Goal: Task Accomplishment & Management: Use online tool/utility

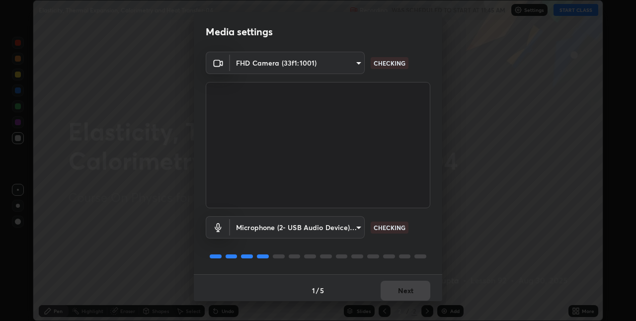
scroll to position [5, 0]
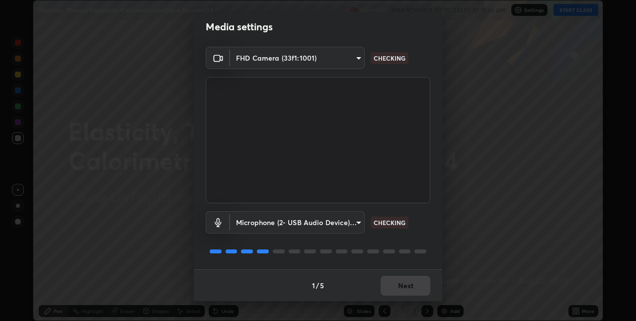
click at [392, 287] on div "1 / 5 Next" at bounding box center [318, 285] width 249 height 32
click at [396, 288] on div "1 / 5 Next" at bounding box center [318, 285] width 249 height 32
click at [398, 288] on div "1 / 5 Next" at bounding box center [318, 285] width 249 height 32
click at [392, 287] on div "1 / 5 Next" at bounding box center [318, 285] width 249 height 32
click at [393, 284] on div "1 / 5 Next" at bounding box center [318, 285] width 249 height 32
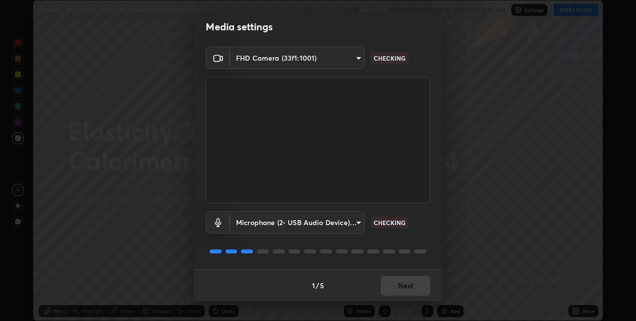
click at [397, 282] on div "1 / 5 Next" at bounding box center [318, 285] width 249 height 32
click at [399, 283] on div "1 / 5 Next" at bounding box center [318, 285] width 249 height 32
click at [401, 282] on div "1 / 5 Next" at bounding box center [318, 285] width 249 height 32
click at [401, 284] on div "1 / 5 Next" at bounding box center [318, 285] width 249 height 32
click at [401, 283] on button "Next" at bounding box center [406, 286] width 50 height 20
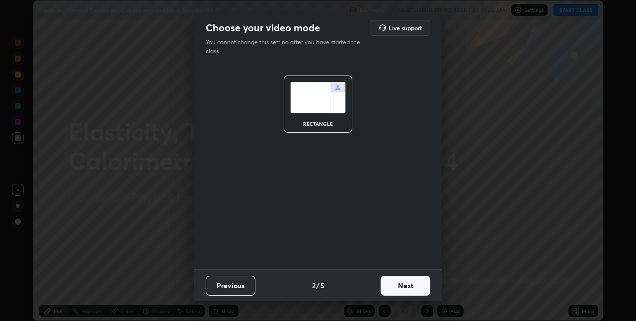
scroll to position [0, 0]
click at [401, 283] on button "Next" at bounding box center [406, 286] width 50 height 20
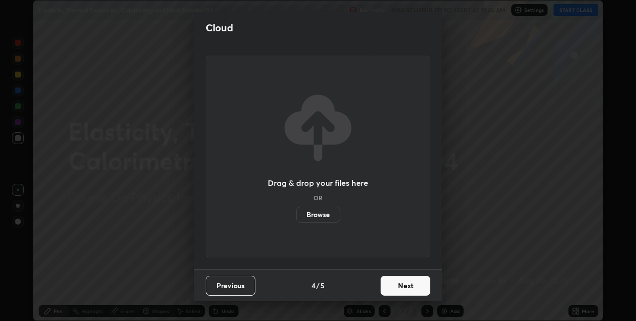
click at [398, 284] on button "Next" at bounding box center [406, 286] width 50 height 20
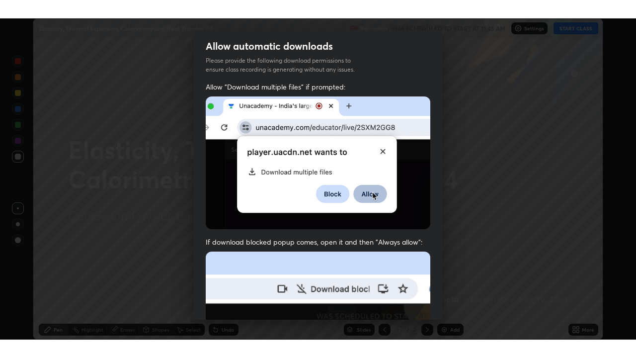
scroll to position [208, 0]
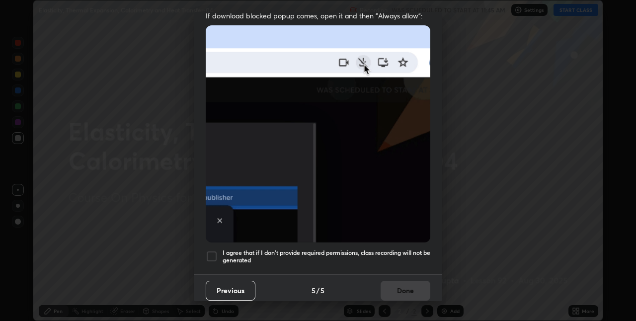
click at [280, 249] on h5 "I agree that if I don't provide required permissions, class recording will not …" at bounding box center [327, 256] width 208 height 15
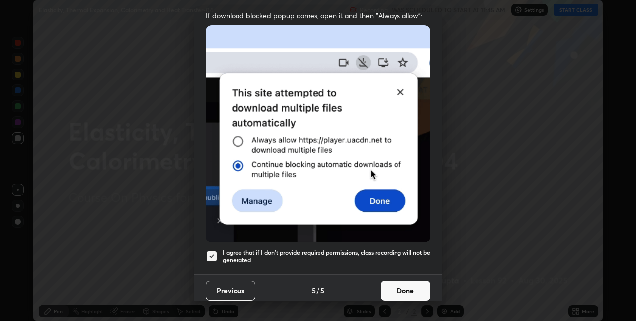
click at [392, 281] on button "Done" at bounding box center [406, 291] width 50 height 20
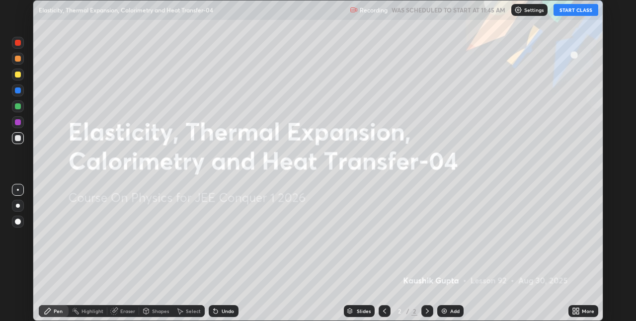
click at [574, 310] on icon at bounding box center [574, 309] width 2 height 2
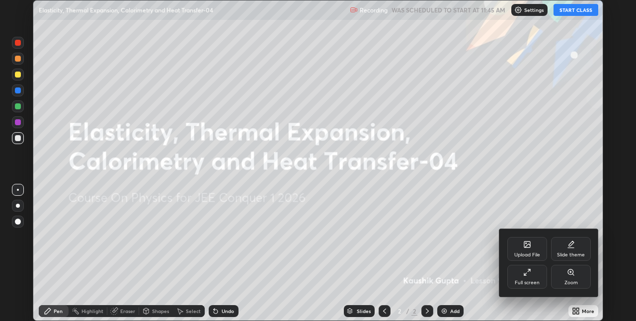
click at [513, 293] on div "Upload File Slide theme Full screen Zoom" at bounding box center [549, 263] width 99 height 68
click at [531, 272] on icon at bounding box center [528, 272] width 8 height 8
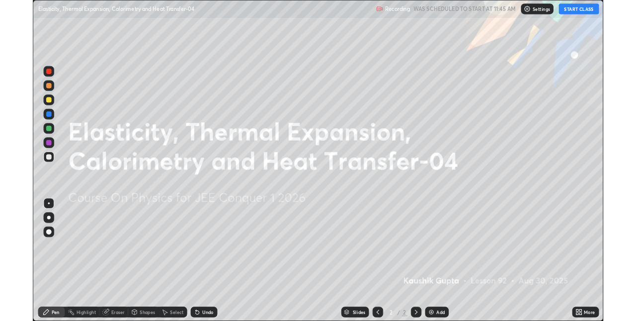
scroll to position [358, 636]
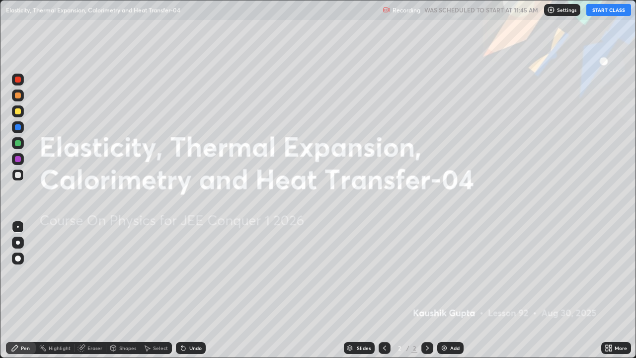
click at [613, 15] on button "START CLASS" at bounding box center [609, 10] width 45 height 12
click at [448, 321] on div "Add" at bounding box center [451, 348] width 26 height 12
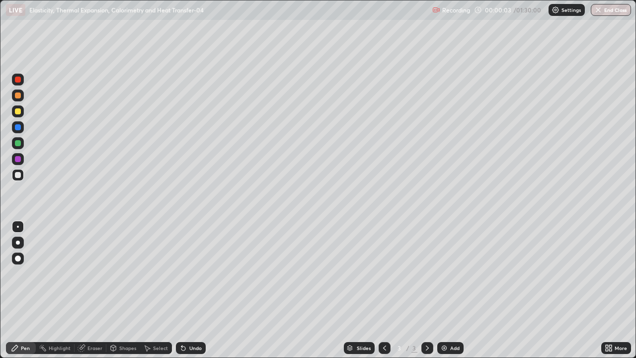
click at [17, 83] on div at bounding box center [18, 80] width 12 height 12
click at [19, 79] on div at bounding box center [18, 80] width 6 height 6
click at [124, 321] on div "Shapes" at bounding box center [127, 348] width 17 height 5
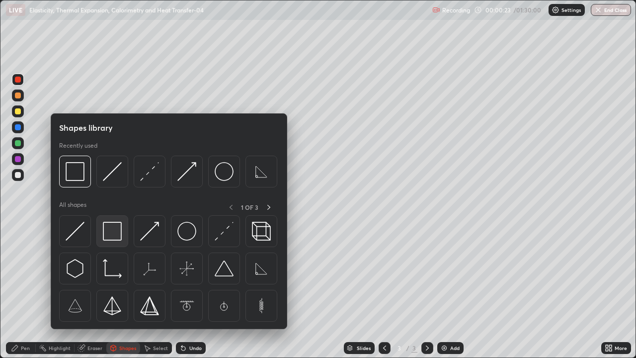
click at [106, 235] on img at bounding box center [112, 231] width 19 height 19
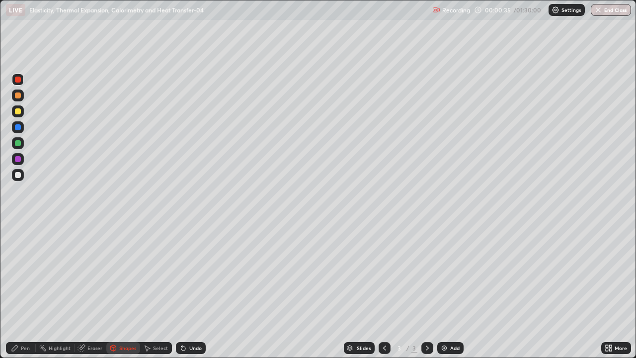
click at [122, 321] on div "Shapes" at bounding box center [123, 348] width 34 height 12
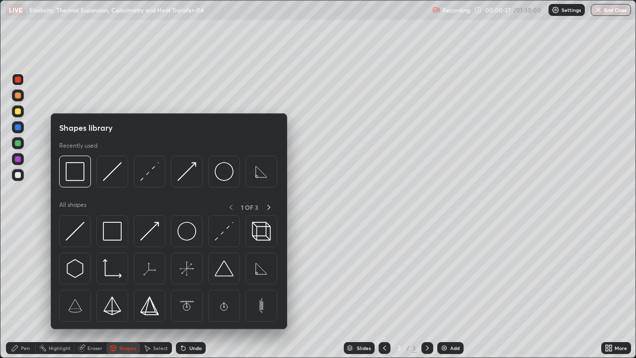
click at [18, 175] on div at bounding box center [18, 175] width 6 height 6
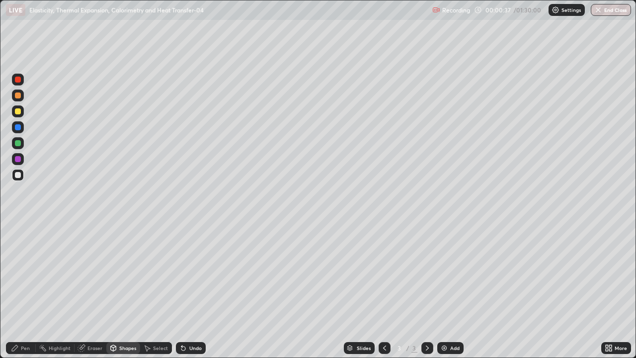
click at [20, 174] on div at bounding box center [18, 175] width 6 height 6
click at [90, 321] on div "Eraser" at bounding box center [95, 348] width 15 height 5
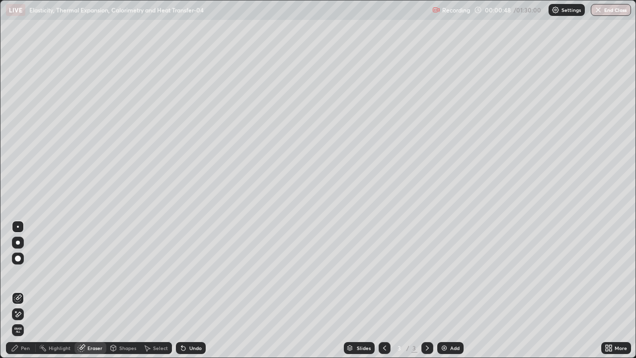
click at [121, 321] on div "Shapes" at bounding box center [127, 348] width 17 height 5
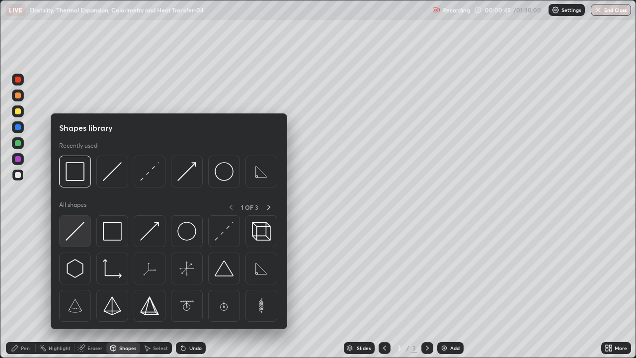
click at [76, 229] on img at bounding box center [75, 231] width 19 height 19
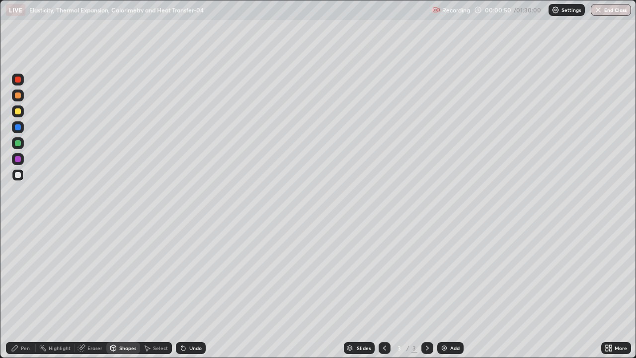
click at [17, 129] on div at bounding box center [18, 127] width 6 height 6
click at [181, 321] on icon at bounding box center [183, 349] width 4 height 4
click at [21, 321] on div "Pen" at bounding box center [25, 348] width 9 height 5
click at [17, 174] on div at bounding box center [18, 175] width 6 height 6
click at [17, 129] on div at bounding box center [18, 127] width 6 height 6
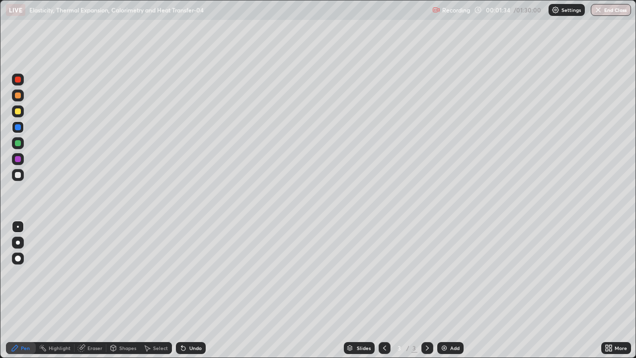
click at [18, 112] on div at bounding box center [18, 111] width 6 height 6
click at [17, 145] on div at bounding box center [18, 143] width 6 height 6
click at [16, 160] on div at bounding box center [18, 159] width 6 height 6
click at [185, 321] on icon at bounding box center [183, 348] width 8 height 8
click at [16, 142] on div at bounding box center [18, 143] width 6 height 6
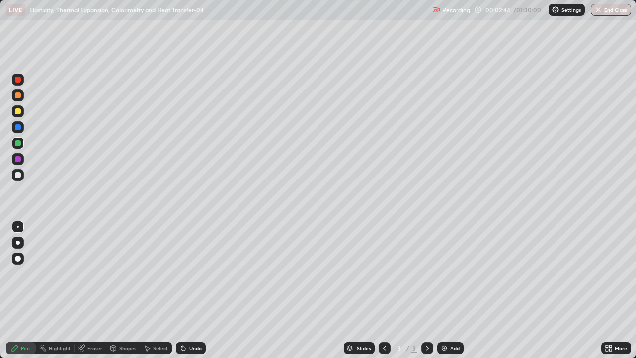
click at [20, 78] on div at bounding box center [18, 80] width 6 height 6
click at [186, 321] on icon at bounding box center [183, 348] width 8 height 8
click at [450, 321] on div "Add" at bounding box center [454, 348] width 9 height 5
click at [19, 175] on div at bounding box center [18, 175] width 6 height 6
click at [183, 321] on icon at bounding box center [183, 349] width 4 height 4
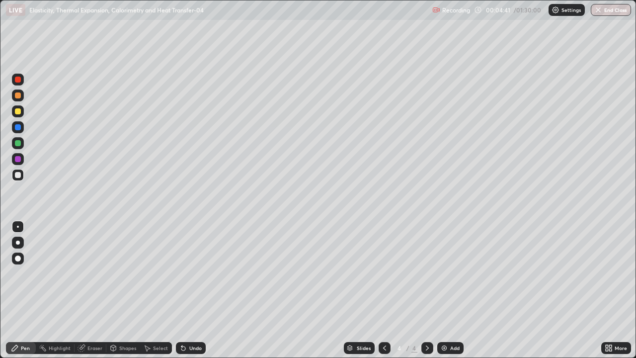
click at [18, 111] on div at bounding box center [18, 111] width 6 height 6
click at [17, 125] on div at bounding box center [18, 127] width 6 height 6
click at [181, 321] on icon at bounding box center [183, 349] width 4 height 4
click at [183, 321] on icon at bounding box center [183, 349] width 4 height 4
click at [182, 321] on icon at bounding box center [183, 349] width 4 height 4
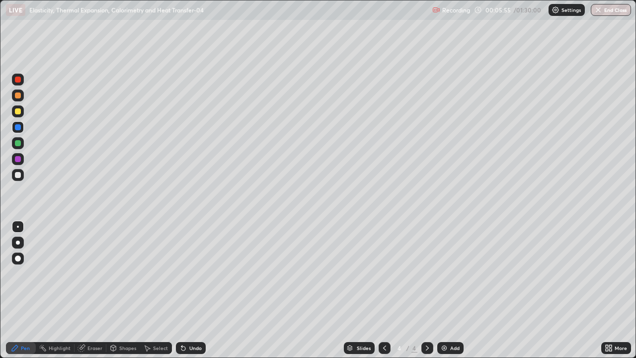
click at [184, 321] on icon at bounding box center [183, 349] width 4 height 4
click at [95, 321] on div "Eraser" at bounding box center [95, 348] width 15 height 5
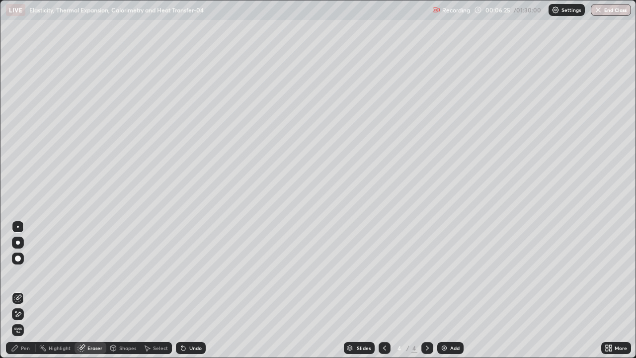
click at [27, 321] on div "Pen" at bounding box center [25, 348] width 9 height 5
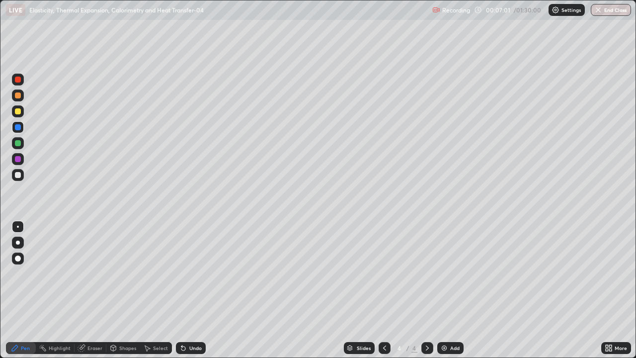
click at [188, 321] on div "Undo" at bounding box center [191, 348] width 30 height 12
click at [186, 321] on div "Undo" at bounding box center [191, 348] width 30 height 12
click at [189, 321] on div "Undo" at bounding box center [191, 348] width 30 height 12
click at [449, 321] on div "Add" at bounding box center [451, 348] width 26 height 12
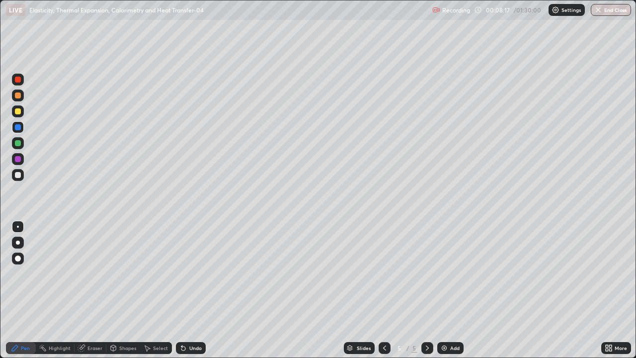
click at [124, 321] on div "Shapes" at bounding box center [123, 348] width 34 height 12
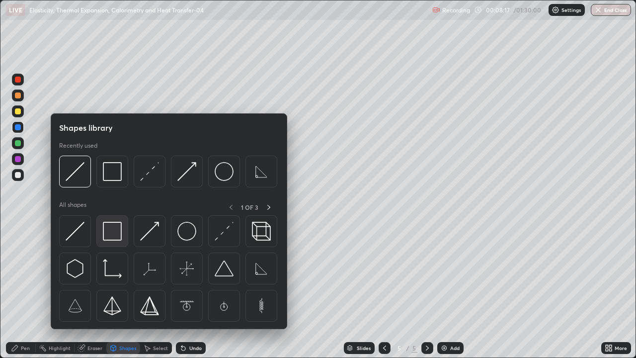
click at [109, 232] on img at bounding box center [112, 231] width 19 height 19
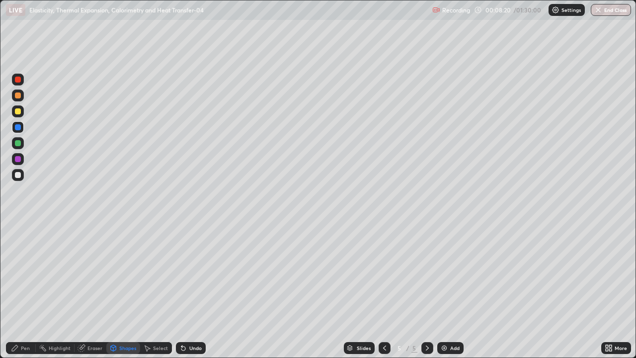
click at [20, 321] on div "Pen" at bounding box center [21, 348] width 30 height 12
click at [19, 80] on div at bounding box center [18, 80] width 6 height 6
click at [383, 321] on icon at bounding box center [385, 348] width 8 height 8
click at [424, 321] on icon at bounding box center [428, 348] width 8 height 8
click at [17, 160] on div at bounding box center [18, 159] width 6 height 6
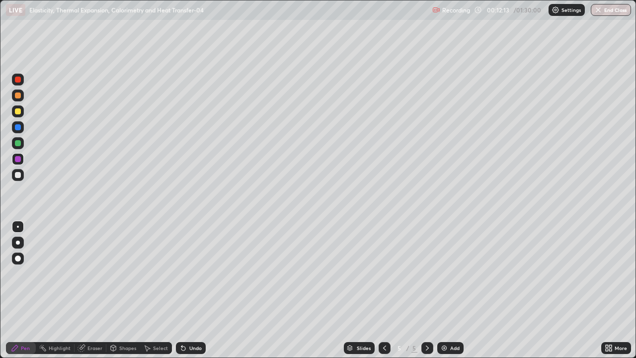
click at [0, 150] on div "Setting up your live class" at bounding box center [318, 179] width 636 height 358
click at [18, 174] on div at bounding box center [18, 175] width 6 height 6
click at [192, 321] on div "Undo" at bounding box center [191, 348] width 30 height 12
click at [190, 321] on div "Undo" at bounding box center [195, 348] width 12 height 5
click at [191, 321] on div "Undo" at bounding box center [191, 348] width 30 height 12
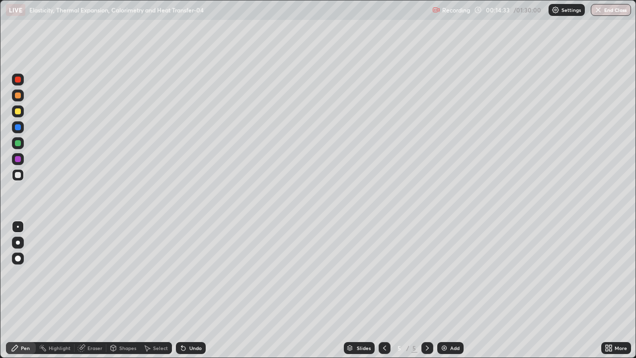
click at [17, 321] on icon at bounding box center [15, 348] width 8 height 8
click at [18, 95] on div at bounding box center [18, 95] width 6 height 6
click at [18, 160] on div at bounding box center [18, 159] width 6 height 6
click at [446, 321] on img at bounding box center [444, 348] width 8 height 8
click at [26, 321] on div "Pen" at bounding box center [25, 348] width 9 height 5
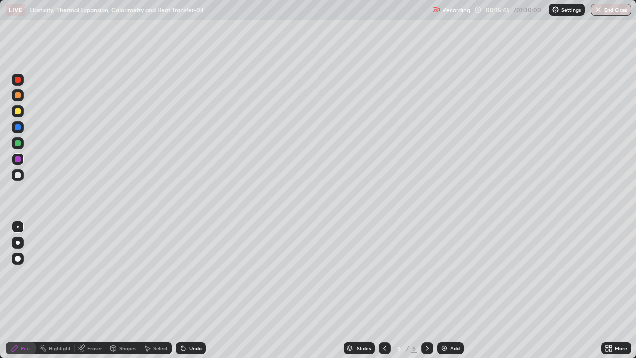
click at [18, 175] on div at bounding box center [18, 175] width 6 height 6
click at [186, 321] on div "Undo" at bounding box center [191, 348] width 30 height 12
click at [18, 94] on div at bounding box center [18, 95] width 6 height 6
click at [384, 321] on icon at bounding box center [385, 348] width 8 height 8
click at [428, 321] on icon at bounding box center [428, 348] width 8 height 8
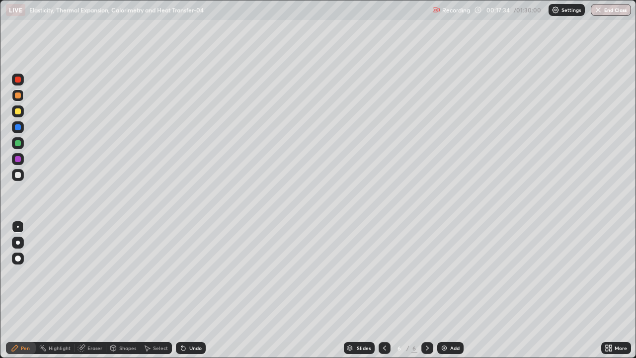
click at [17, 128] on div at bounding box center [18, 127] width 6 height 6
click at [15, 144] on div at bounding box center [18, 143] width 6 height 6
click at [182, 321] on icon at bounding box center [183, 349] width 4 height 4
click at [181, 321] on icon at bounding box center [181, 346] width 1 height 1
click at [189, 321] on div "Undo" at bounding box center [195, 348] width 12 height 5
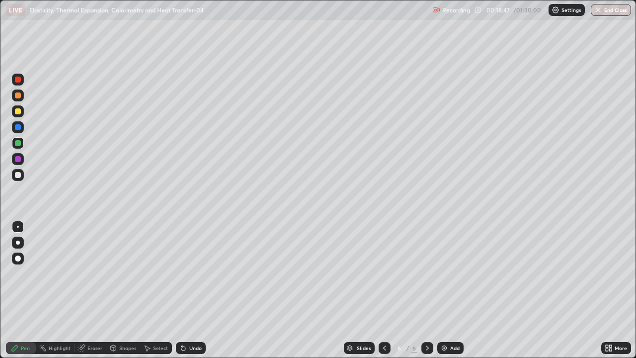
click at [189, 321] on div "Undo" at bounding box center [195, 348] width 12 height 5
click at [20, 160] on div at bounding box center [18, 159] width 6 height 6
click at [18, 80] on div at bounding box center [18, 80] width 6 height 6
click at [182, 321] on icon at bounding box center [183, 349] width 4 height 4
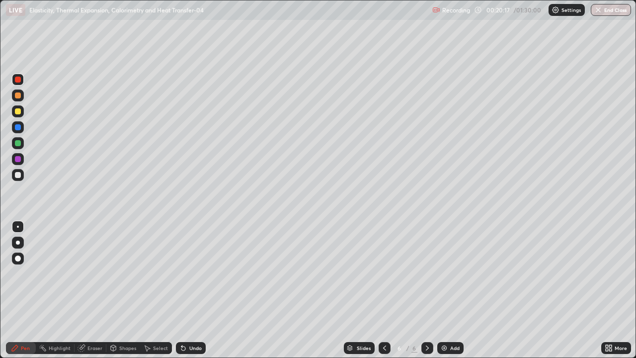
click at [187, 321] on div "Undo" at bounding box center [191, 348] width 30 height 12
click at [18, 142] on div at bounding box center [18, 143] width 6 height 6
click at [449, 321] on div "Add" at bounding box center [451, 348] width 26 height 12
click at [127, 321] on div "Shapes" at bounding box center [123, 348] width 34 height 12
click at [122, 321] on div "Shapes" at bounding box center [123, 348] width 34 height 12
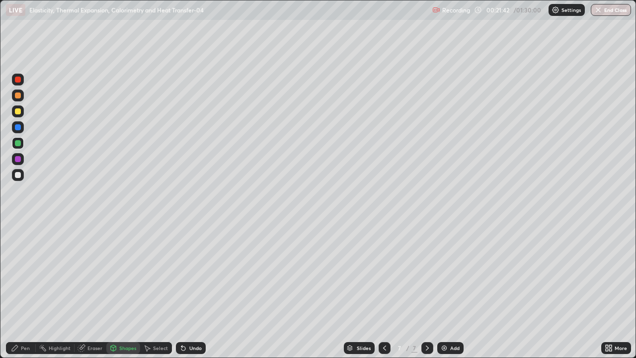
click at [123, 321] on div "Shapes" at bounding box center [127, 348] width 17 height 5
click at [383, 321] on icon at bounding box center [385, 348] width 8 height 8
click at [155, 321] on div "Select" at bounding box center [160, 348] width 15 height 5
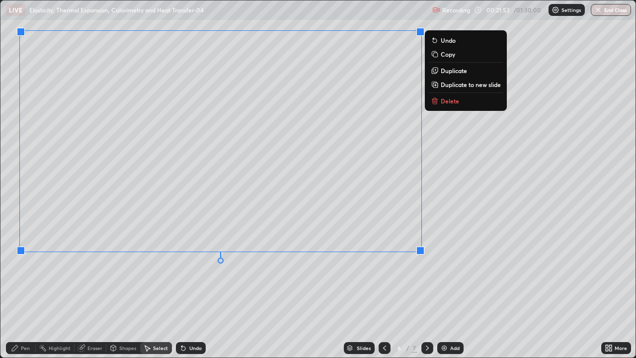
click at [118, 309] on div "0 ° Undo Copy Duplicate Duplicate to new slide Delete" at bounding box center [317, 178] width 635 height 357
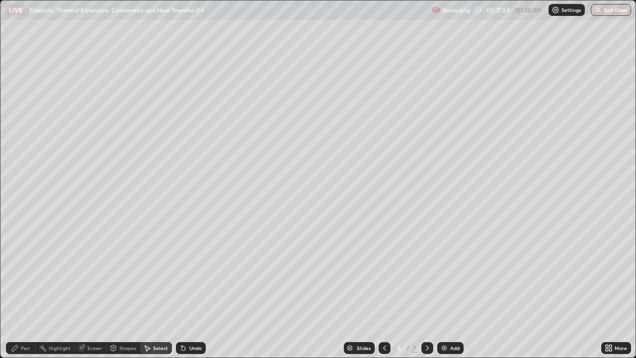
click at [22, 321] on div "Pen" at bounding box center [25, 348] width 9 height 5
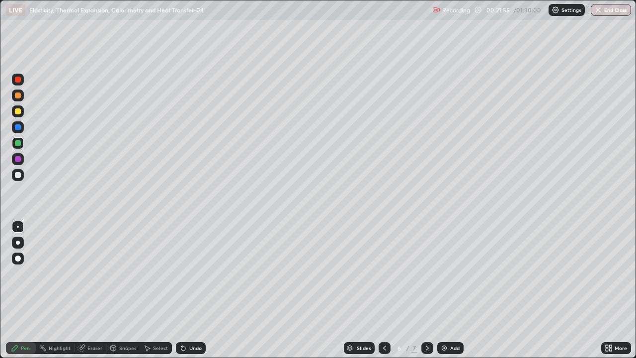
click at [18, 175] on div at bounding box center [18, 175] width 6 height 6
click at [189, 321] on div "Undo" at bounding box center [191, 348] width 30 height 12
click at [118, 321] on div "Shapes" at bounding box center [123, 348] width 34 height 12
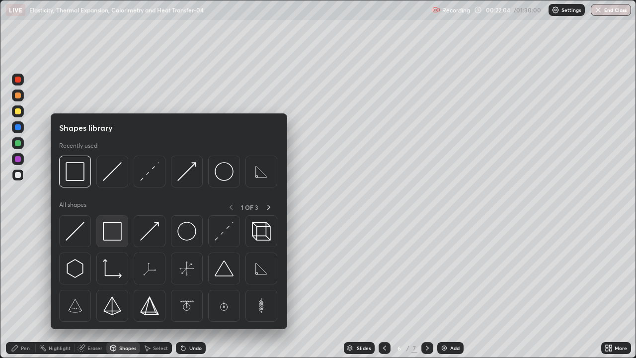
click at [114, 240] on img at bounding box center [112, 231] width 19 height 19
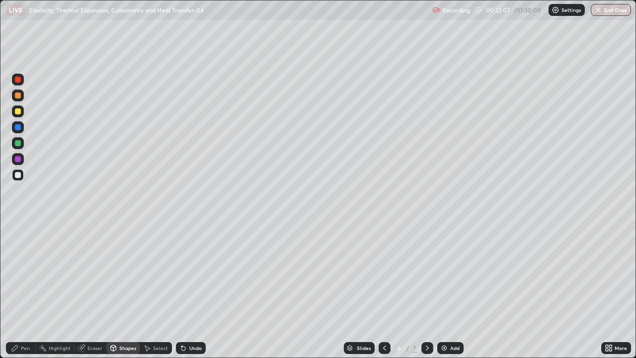
click at [27, 321] on div "Pen" at bounding box center [25, 348] width 9 height 5
click at [18, 142] on div at bounding box center [18, 143] width 6 height 6
click at [182, 321] on div "Undo" at bounding box center [191, 348] width 30 height 12
click at [185, 321] on div "Undo" at bounding box center [191, 348] width 30 height 12
click at [185, 321] on icon at bounding box center [183, 348] width 8 height 8
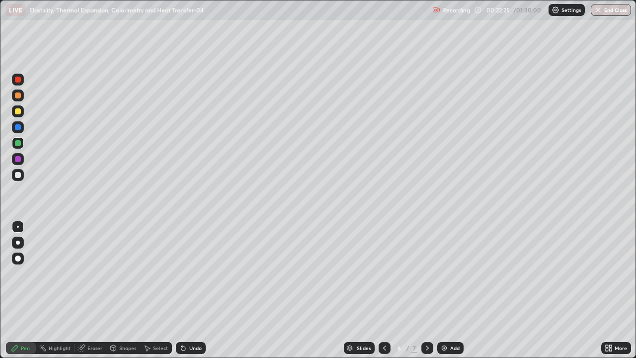
click at [188, 321] on div "Undo" at bounding box center [191, 348] width 30 height 12
click at [190, 321] on div "Undo" at bounding box center [191, 348] width 30 height 12
click at [189, 321] on div "Undo" at bounding box center [191, 348] width 30 height 12
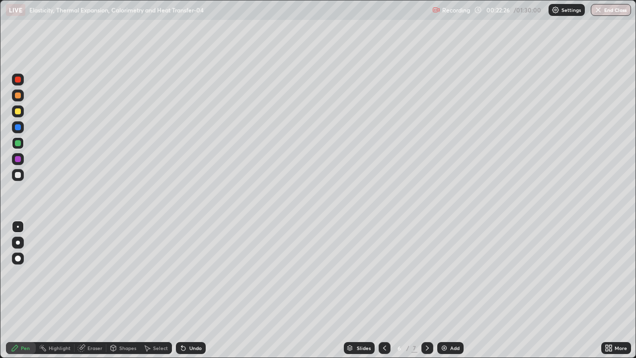
click at [190, 321] on div "Undo" at bounding box center [191, 348] width 30 height 12
click at [191, 321] on div "Undo" at bounding box center [191, 348] width 30 height 12
click at [190, 321] on div "Undo" at bounding box center [191, 348] width 30 height 12
click at [190, 321] on div "Undo" at bounding box center [195, 348] width 12 height 5
click at [191, 321] on div "Undo" at bounding box center [195, 348] width 12 height 5
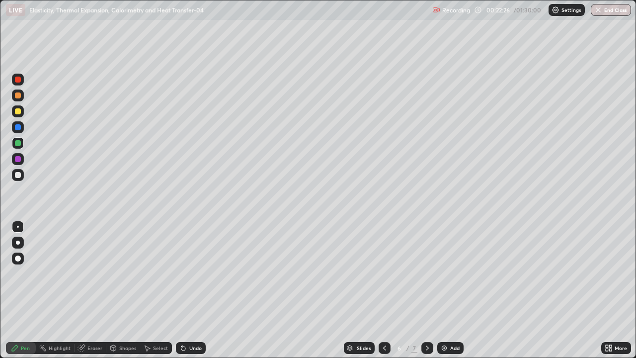
click at [190, 321] on div "Undo" at bounding box center [195, 348] width 12 height 5
click at [189, 321] on div "Undo" at bounding box center [195, 348] width 12 height 5
click at [191, 321] on div "Undo" at bounding box center [195, 348] width 12 height 5
click at [192, 321] on div "Undo" at bounding box center [195, 348] width 12 height 5
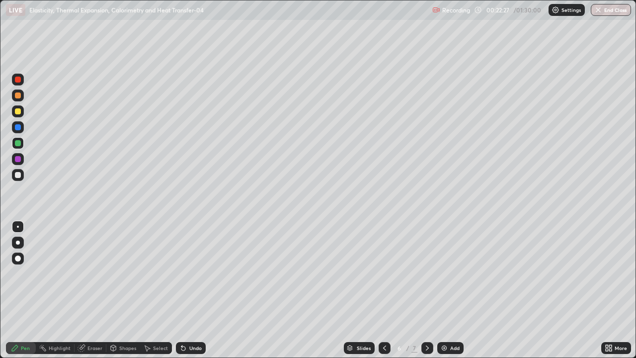
click at [191, 321] on div "Undo" at bounding box center [191, 348] width 30 height 12
click at [192, 321] on div "Undo" at bounding box center [191, 348] width 30 height 12
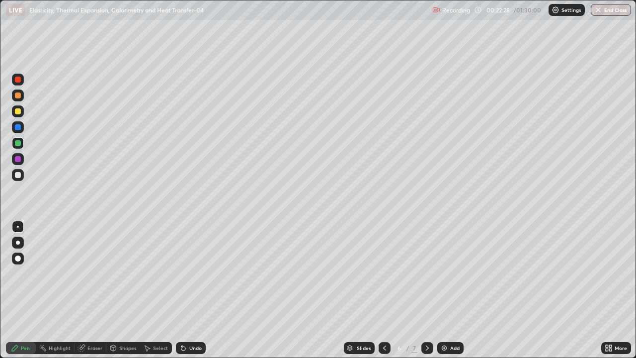
click at [190, 321] on div "Undo" at bounding box center [191, 348] width 30 height 12
click at [18, 155] on div at bounding box center [18, 159] width 12 height 12
click at [157, 321] on div "Select" at bounding box center [160, 348] width 15 height 5
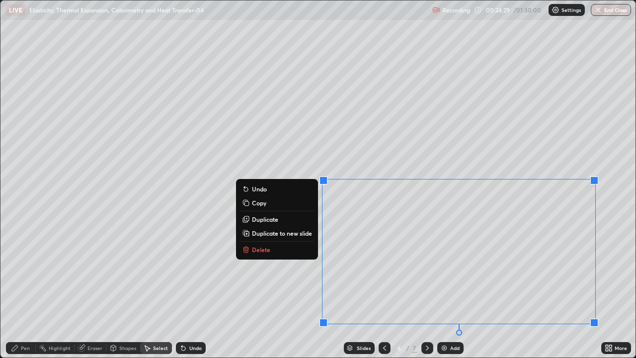
click at [277, 237] on button "Duplicate to new slide" at bounding box center [277, 233] width 74 height 12
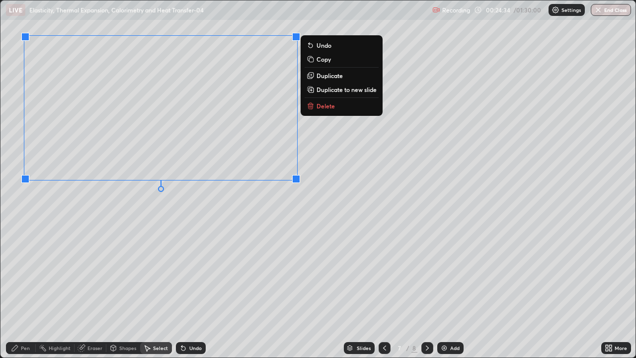
click at [20, 321] on div "Pen" at bounding box center [21, 348] width 30 height 12
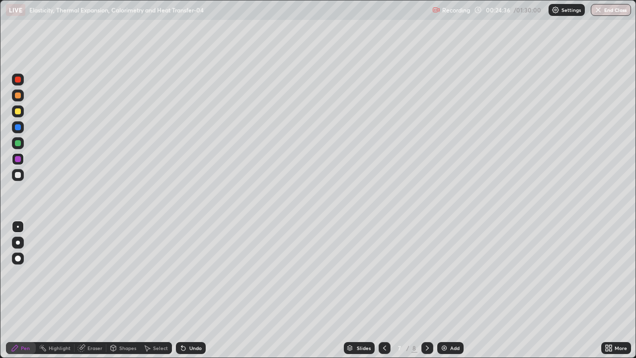
click at [19, 172] on div at bounding box center [18, 175] width 6 height 6
click at [18, 145] on div at bounding box center [18, 143] width 6 height 6
click at [18, 85] on div at bounding box center [18, 80] width 12 height 12
click at [17, 95] on div at bounding box center [18, 95] width 6 height 6
click at [16, 144] on div at bounding box center [18, 143] width 6 height 6
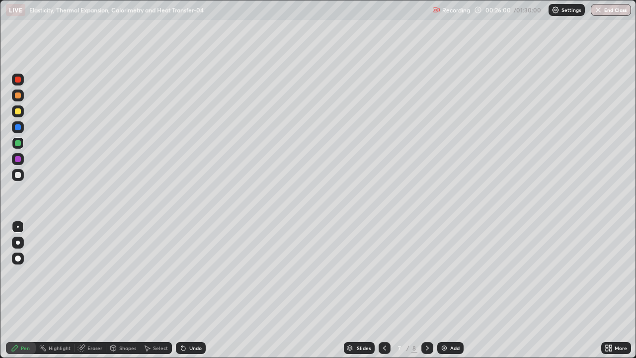
click at [13, 160] on div at bounding box center [18, 159] width 12 height 12
click at [193, 321] on div "Undo" at bounding box center [195, 348] width 12 height 5
click at [130, 321] on div "Shapes" at bounding box center [127, 348] width 17 height 5
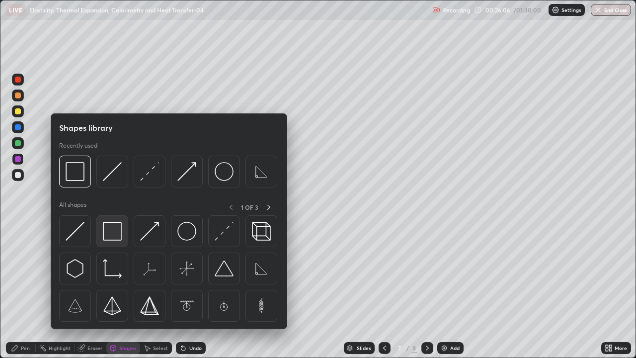
click at [108, 236] on img at bounding box center [112, 231] width 19 height 19
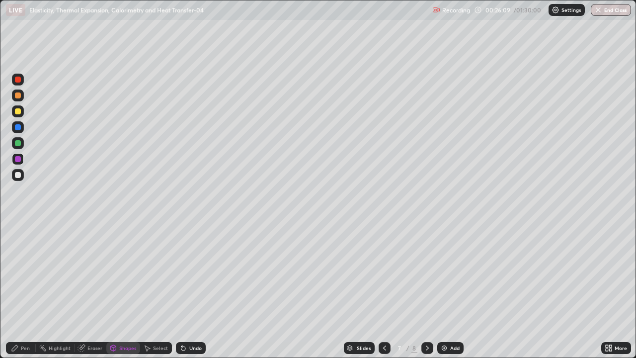
click at [28, 321] on div "Pen" at bounding box center [25, 348] width 9 height 5
click at [19, 143] on div at bounding box center [18, 143] width 6 height 6
click at [17, 79] on div at bounding box center [18, 80] width 6 height 6
click at [18, 145] on div at bounding box center [18, 143] width 6 height 6
click at [20, 125] on div at bounding box center [18, 127] width 6 height 6
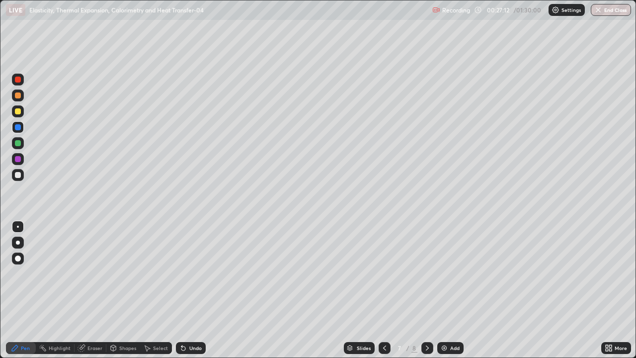
click at [199, 321] on div "Undo" at bounding box center [191, 348] width 30 height 12
click at [189, 321] on div "Undo" at bounding box center [195, 348] width 12 height 5
click at [195, 321] on div "Undo" at bounding box center [191, 348] width 30 height 12
click at [20, 159] on div at bounding box center [18, 159] width 6 height 6
click at [19, 321] on div "Pen" at bounding box center [21, 348] width 30 height 12
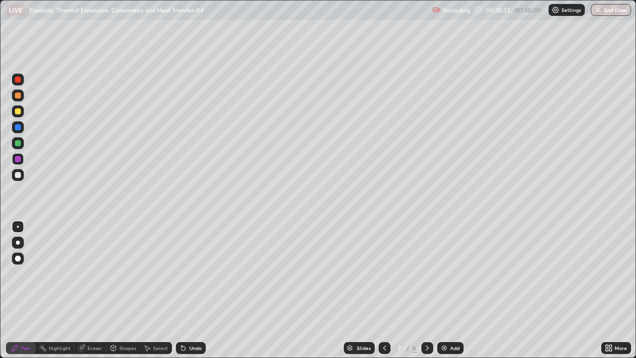
click at [18, 175] on div at bounding box center [18, 175] width 6 height 6
click at [198, 321] on div "Undo" at bounding box center [195, 348] width 12 height 5
click at [161, 321] on div "Select" at bounding box center [160, 348] width 15 height 5
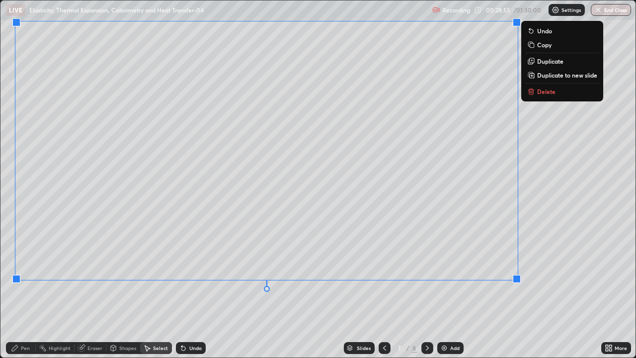
click at [363, 307] on div "0 ° Undo Copy Duplicate Duplicate to new slide Delete" at bounding box center [317, 178] width 635 height 357
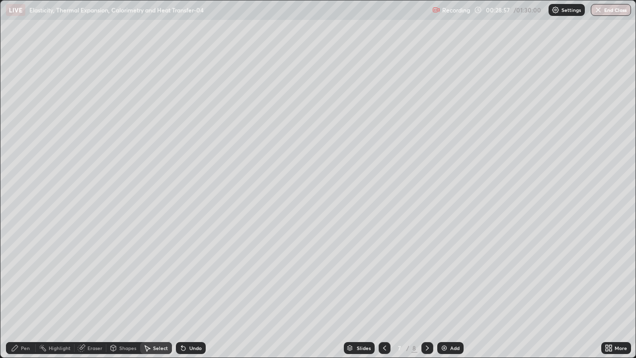
click at [29, 321] on div "Pen" at bounding box center [25, 348] width 9 height 5
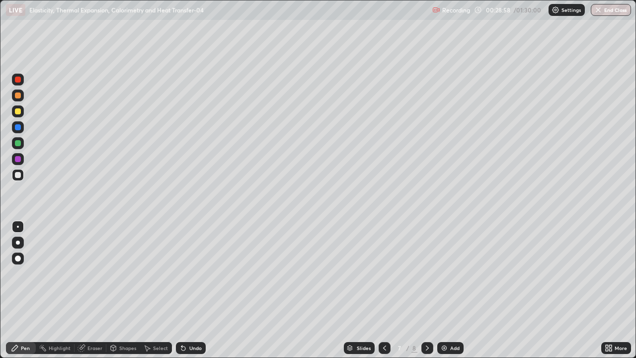
click at [18, 81] on div at bounding box center [18, 80] width 6 height 6
click at [153, 321] on div "Select" at bounding box center [160, 348] width 15 height 5
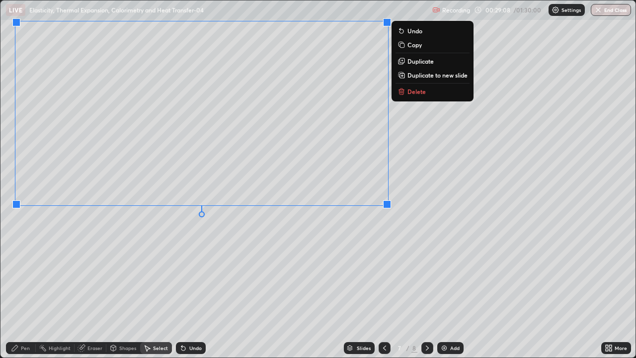
click at [145, 283] on div "0 ° Undo Copy Duplicate Duplicate to new slide Delete" at bounding box center [317, 178] width 635 height 357
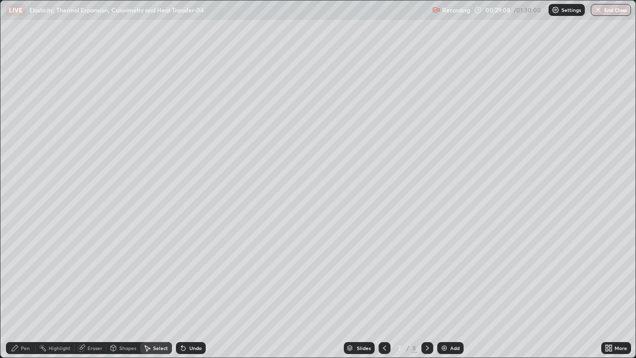
click at [21, 321] on div "Pen" at bounding box center [25, 348] width 9 height 5
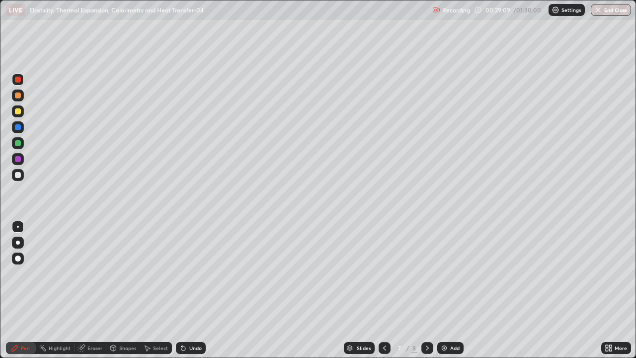
click at [18, 145] on div at bounding box center [18, 143] width 6 height 6
click at [17, 79] on div at bounding box center [18, 80] width 6 height 6
click at [163, 321] on div "Select" at bounding box center [160, 348] width 15 height 5
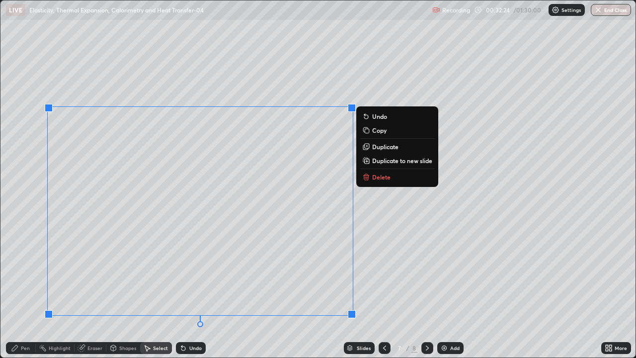
click at [387, 162] on p "Duplicate to new slide" at bounding box center [402, 161] width 60 height 8
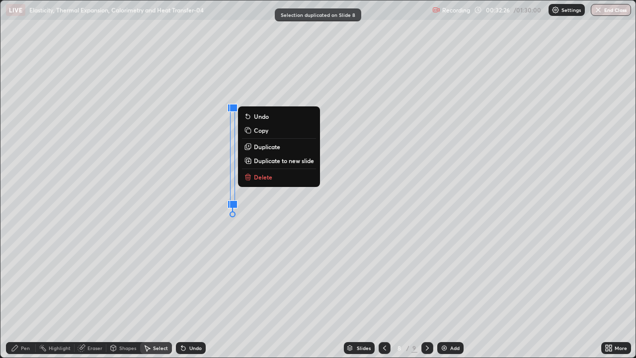
click at [266, 178] on p "Delete" at bounding box center [263, 177] width 18 height 8
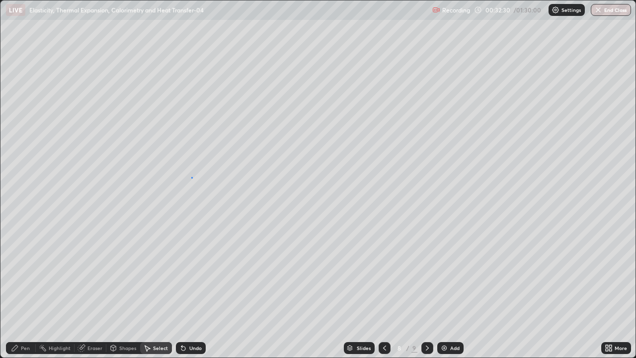
click at [191, 177] on div "0 ° Undo Copy Duplicate Duplicate to new slide Delete" at bounding box center [317, 178] width 635 height 357
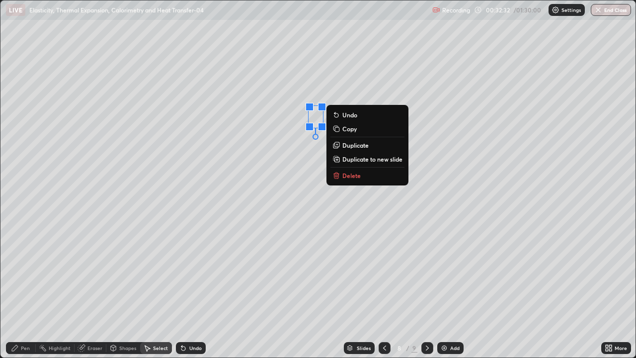
click at [355, 175] on p "Delete" at bounding box center [352, 176] width 18 height 8
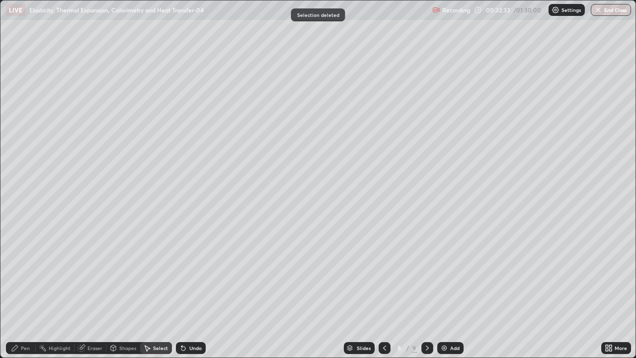
click at [21, 321] on div "Pen" at bounding box center [25, 348] width 9 height 5
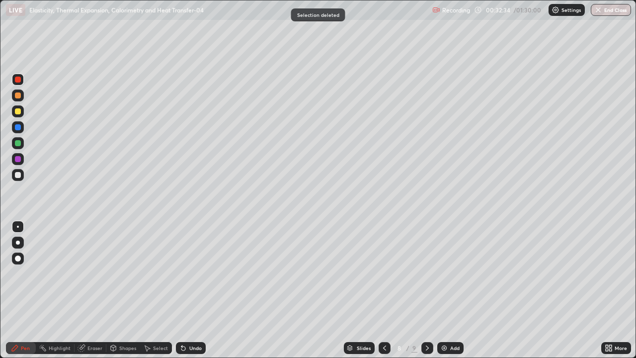
click at [18, 160] on div at bounding box center [18, 159] width 6 height 6
click at [13, 162] on div at bounding box center [18, 159] width 12 height 12
click at [181, 321] on icon at bounding box center [181, 346] width 1 height 1
click at [189, 321] on div "Undo" at bounding box center [195, 348] width 12 height 5
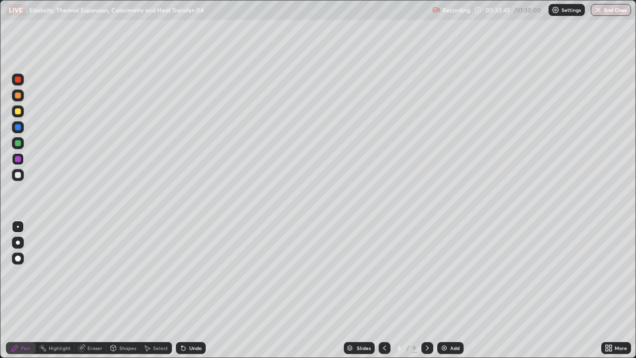
click at [190, 321] on div "Undo" at bounding box center [195, 348] width 12 height 5
click at [18, 145] on div at bounding box center [18, 143] width 6 height 6
click at [15, 79] on div at bounding box center [18, 80] width 6 height 6
click at [19, 82] on div at bounding box center [18, 80] width 6 height 6
click at [17, 159] on div at bounding box center [18, 159] width 6 height 6
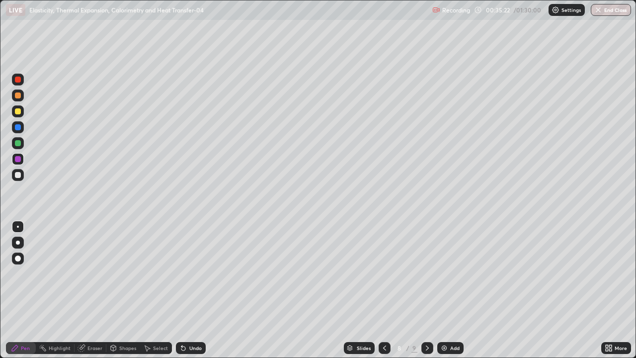
click at [194, 321] on div "Undo" at bounding box center [195, 348] width 12 height 5
click at [18, 127] on div at bounding box center [18, 127] width 6 height 6
click at [15, 81] on div at bounding box center [18, 80] width 6 height 6
click at [18, 111] on div at bounding box center [18, 111] width 6 height 6
click at [450, 321] on div "Add" at bounding box center [454, 348] width 9 height 5
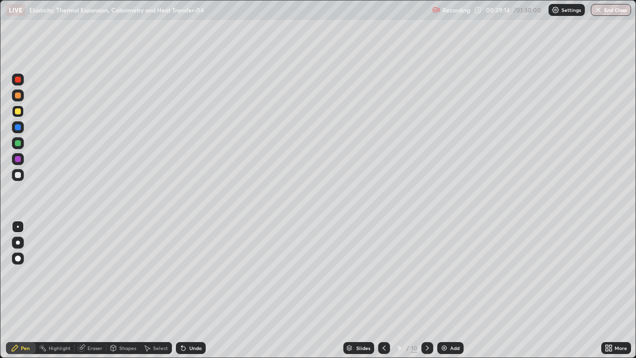
click at [124, 321] on div "Shapes" at bounding box center [127, 348] width 17 height 5
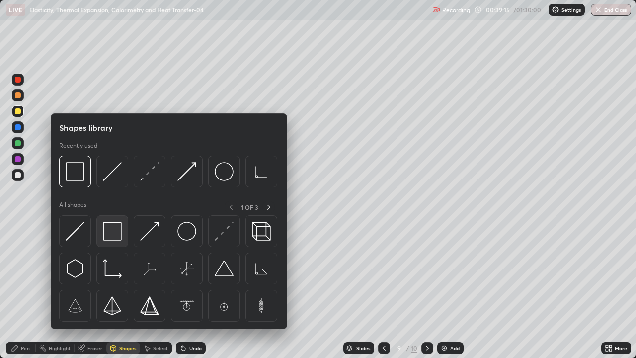
click at [108, 230] on img at bounding box center [112, 231] width 19 height 19
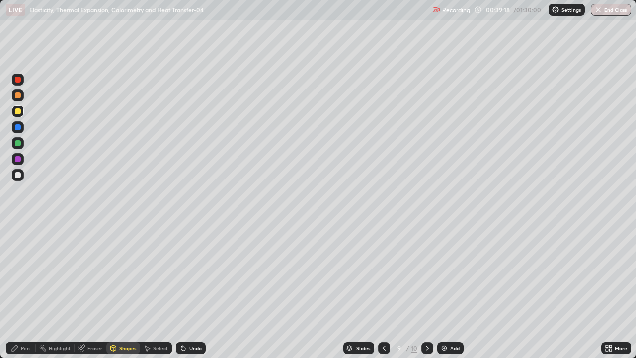
click at [152, 321] on div "Select" at bounding box center [156, 348] width 32 height 12
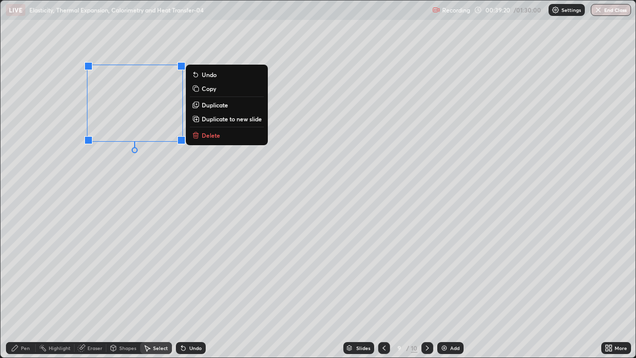
click at [206, 135] on p "Delete" at bounding box center [211, 135] width 18 height 8
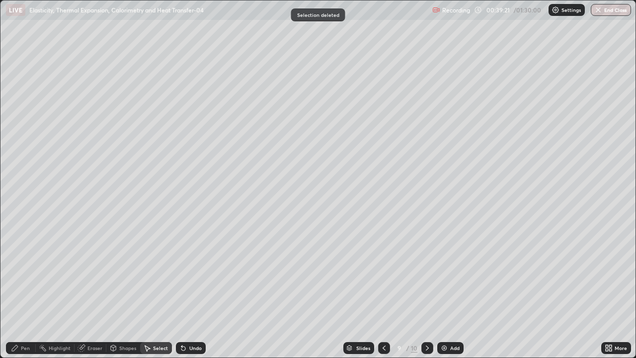
click at [120, 321] on div "Shapes" at bounding box center [127, 348] width 17 height 5
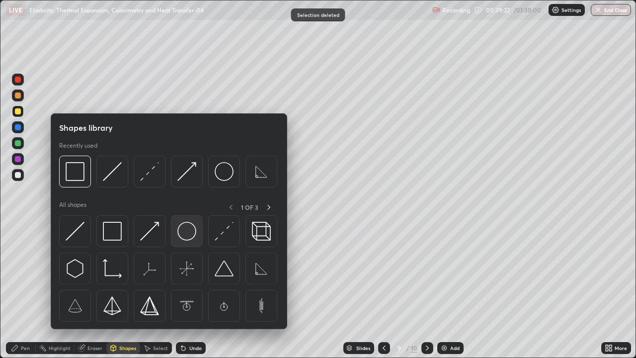
click at [181, 231] on img at bounding box center [186, 231] width 19 height 19
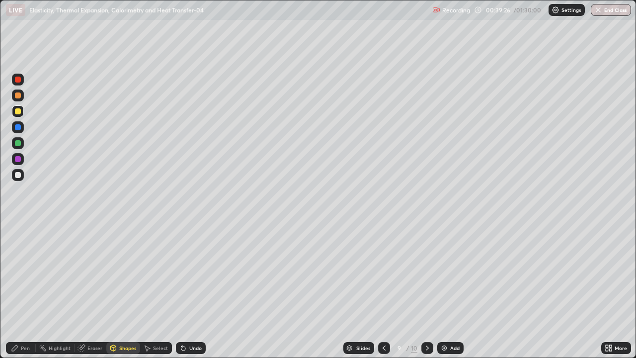
click at [158, 321] on div "Select" at bounding box center [156, 348] width 32 height 12
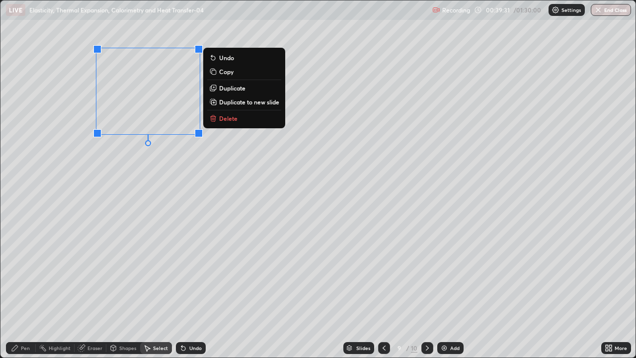
click at [124, 201] on div "0 ° Undo Copy Duplicate Duplicate to new slide Delete" at bounding box center [317, 178] width 635 height 357
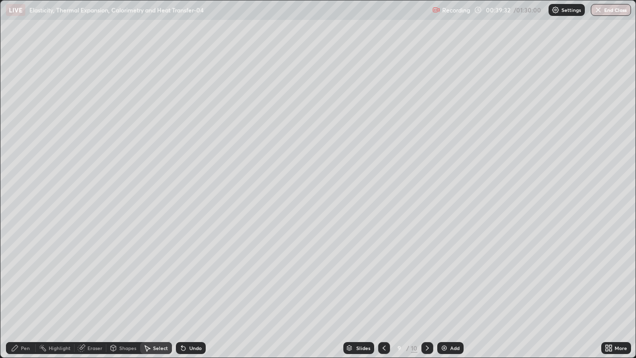
click at [22, 321] on div "Pen" at bounding box center [25, 348] width 9 height 5
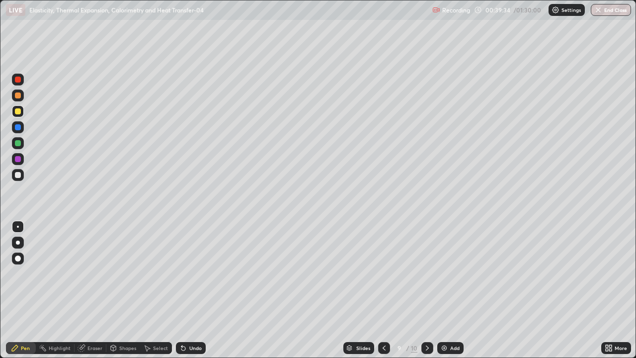
click at [19, 126] on div at bounding box center [18, 127] width 6 height 6
click at [146, 321] on icon at bounding box center [147, 349] width 5 height 6
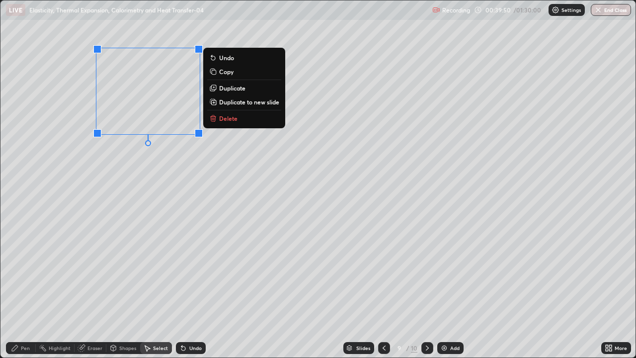
click at [226, 90] on p "Duplicate" at bounding box center [232, 88] width 26 height 8
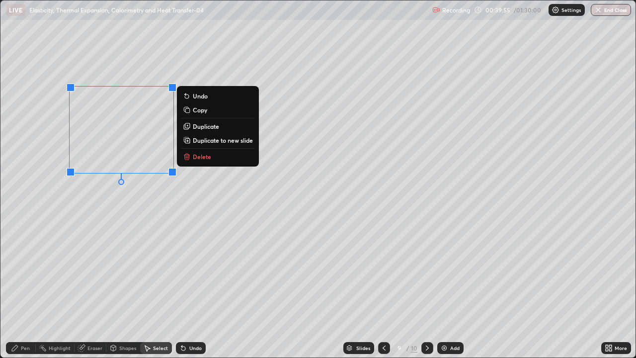
click at [119, 228] on div "0 ° Undo Copy Duplicate Duplicate to new slide Delete" at bounding box center [317, 178] width 635 height 357
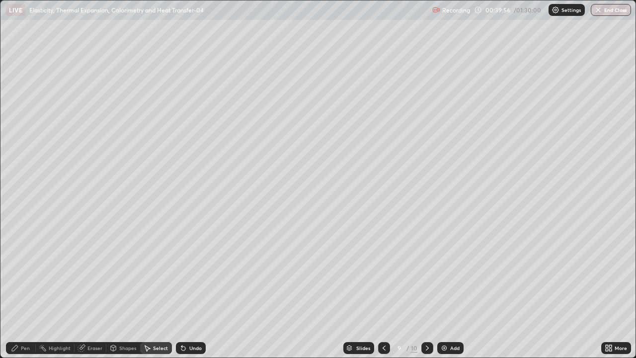
click at [88, 321] on div "Eraser" at bounding box center [95, 348] width 15 height 5
click at [25, 321] on div "Pen" at bounding box center [25, 348] width 9 height 5
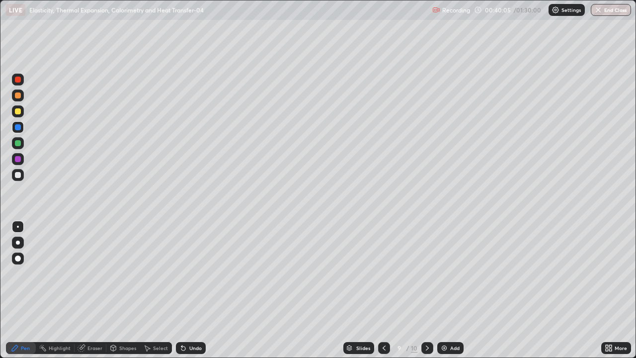
click at [19, 79] on div at bounding box center [18, 80] width 6 height 6
click at [182, 321] on icon at bounding box center [183, 349] width 4 height 4
click at [18, 159] on div at bounding box center [18, 159] width 6 height 6
click at [19, 143] on div at bounding box center [18, 143] width 6 height 6
click at [17, 160] on div at bounding box center [18, 159] width 6 height 6
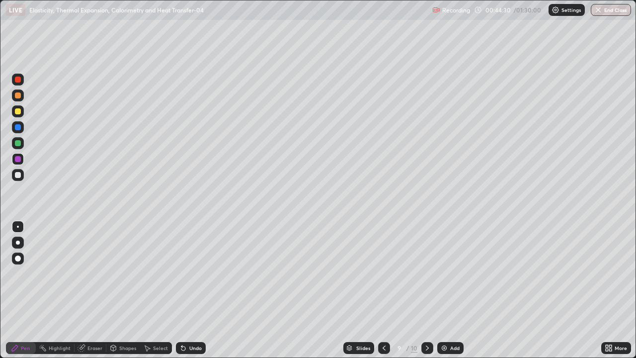
click at [17, 83] on div at bounding box center [18, 80] width 12 height 12
click at [192, 321] on div "Undo" at bounding box center [195, 348] width 12 height 5
click at [192, 321] on div "Undo" at bounding box center [191, 348] width 30 height 12
click at [17, 141] on div at bounding box center [18, 143] width 6 height 6
click at [18, 159] on div at bounding box center [18, 159] width 6 height 6
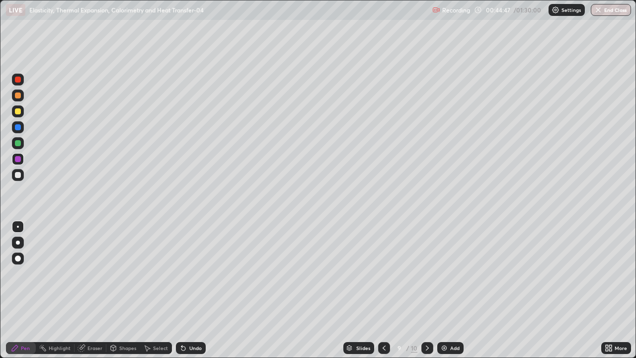
click at [18, 80] on div at bounding box center [18, 80] width 6 height 6
click at [189, 321] on div "Undo" at bounding box center [195, 348] width 12 height 5
click at [192, 321] on div "Undo" at bounding box center [195, 348] width 12 height 5
click at [18, 142] on div at bounding box center [18, 143] width 6 height 6
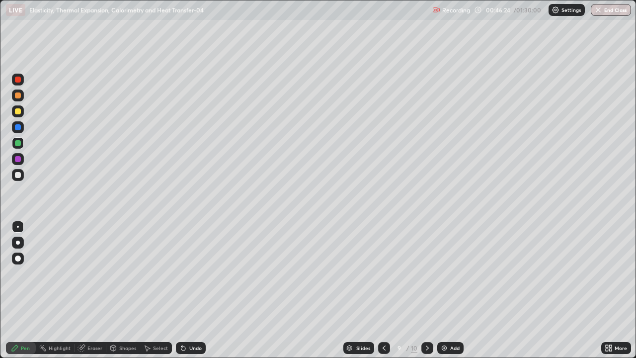
click at [18, 156] on div at bounding box center [18, 159] width 6 height 6
click at [13, 112] on div at bounding box center [18, 111] width 12 height 12
click at [160, 321] on div "Select" at bounding box center [160, 348] width 15 height 5
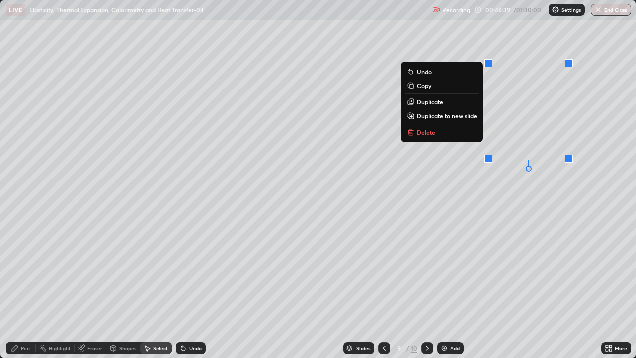
click at [430, 133] on p "Delete" at bounding box center [426, 132] width 18 height 8
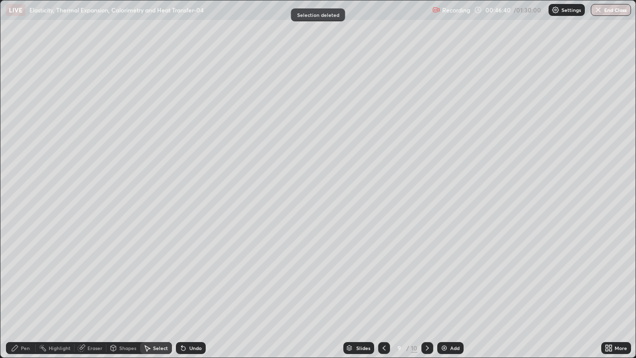
click at [19, 321] on div "Pen" at bounding box center [21, 348] width 30 height 12
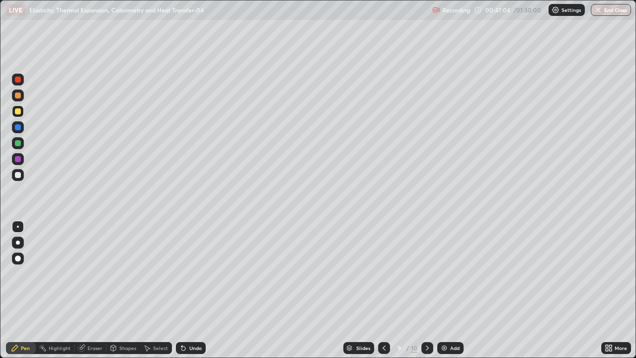
click at [193, 321] on div "Undo" at bounding box center [195, 348] width 12 height 5
click at [190, 321] on div "Undo" at bounding box center [191, 348] width 30 height 12
click at [191, 321] on div "Undo" at bounding box center [191, 348] width 30 height 12
click at [17, 80] on div at bounding box center [18, 80] width 6 height 6
click at [444, 321] on img at bounding box center [444, 348] width 8 height 8
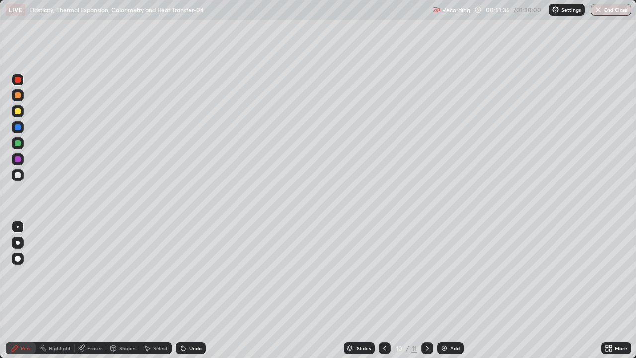
click at [126, 321] on div "Shapes" at bounding box center [127, 348] width 17 height 5
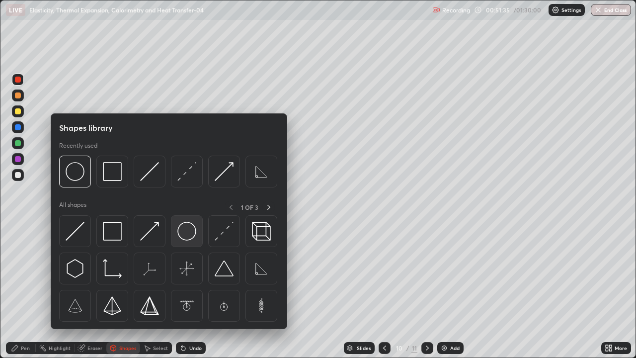
click at [185, 235] on img at bounding box center [186, 231] width 19 height 19
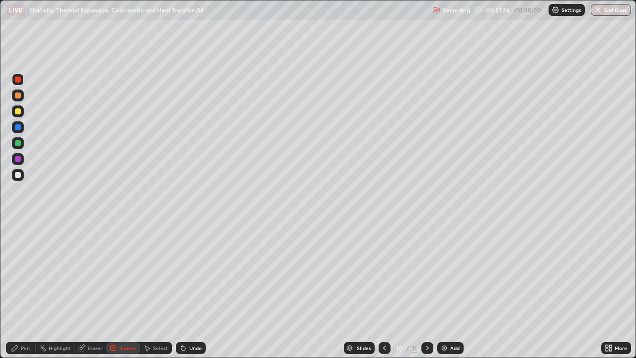
click at [18, 159] on div at bounding box center [18, 159] width 6 height 6
click at [121, 321] on div "Shapes" at bounding box center [123, 348] width 34 height 12
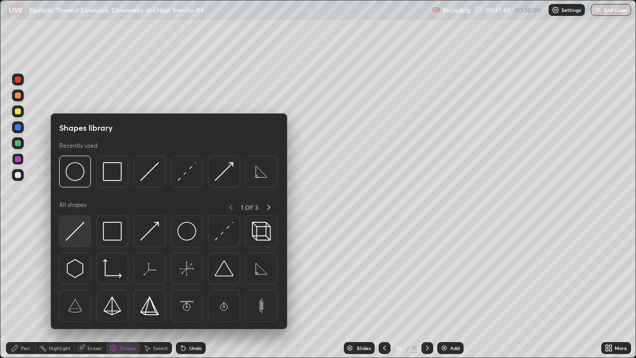
click at [78, 229] on img at bounding box center [75, 231] width 19 height 19
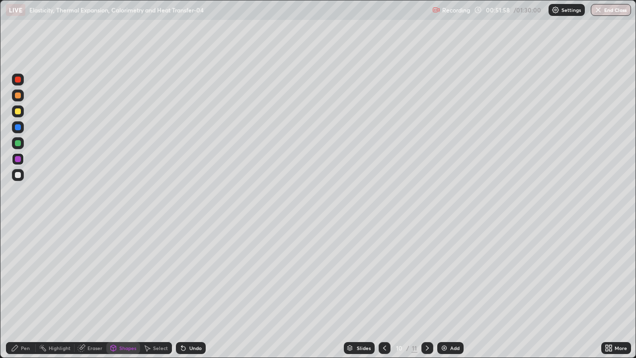
click at [112, 321] on icon at bounding box center [113, 347] width 5 height 1
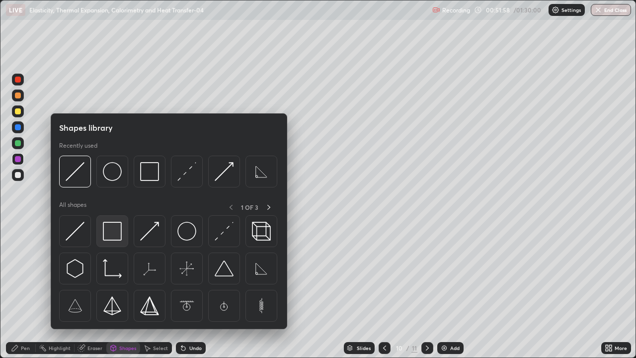
click at [109, 235] on img at bounding box center [112, 231] width 19 height 19
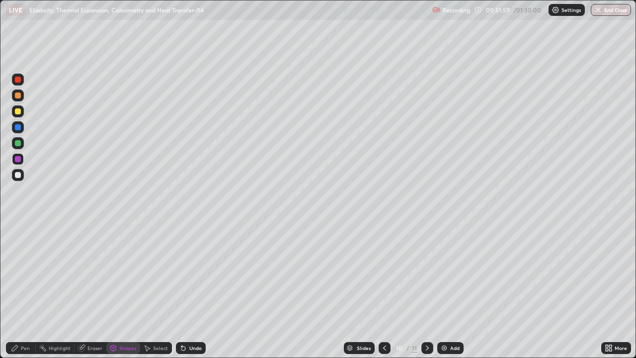
click at [19, 176] on div at bounding box center [18, 175] width 6 height 6
click at [181, 321] on icon at bounding box center [181, 346] width 1 height 1
click at [22, 321] on div "Pen" at bounding box center [21, 348] width 30 height 12
click at [18, 145] on div at bounding box center [18, 143] width 6 height 6
click at [121, 321] on div "Shapes" at bounding box center [127, 348] width 17 height 5
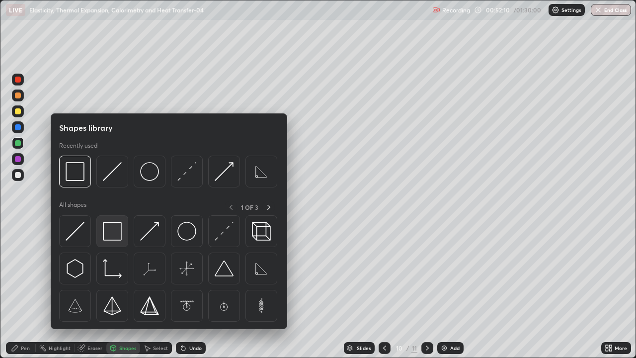
click at [110, 235] on img at bounding box center [112, 231] width 19 height 19
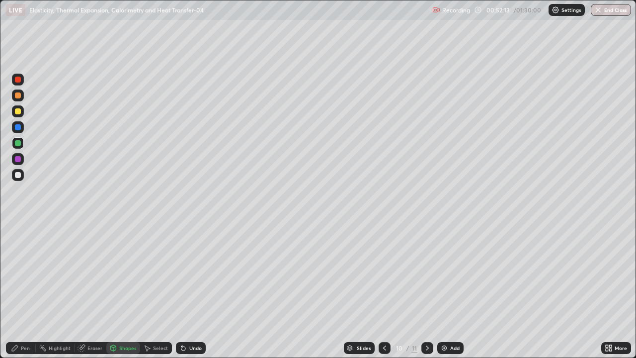
click at [24, 321] on div "Pen" at bounding box center [21, 348] width 30 height 12
click at [18, 173] on div at bounding box center [18, 175] width 6 height 6
click at [194, 321] on div "Undo" at bounding box center [191, 348] width 30 height 12
click at [22, 176] on div at bounding box center [18, 175] width 12 height 12
click at [18, 161] on div at bounding box center [18, 159] width 6 height 6
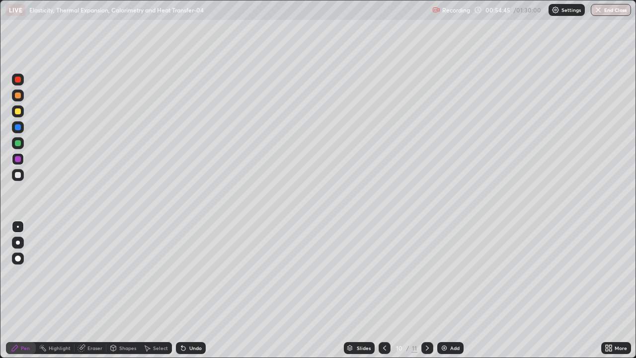
click at [18, 173] on div at bounding box center [18, 175] width 6 height 6
click at [18, 139] on div at bounding box center [18, 143] width 12 height 12
click at [17, 175] on div at bounding box center [18, 175] width 6 height 6
click at [155, 321] on div "Select" at bounding box center [160, 348] width 15 height 5
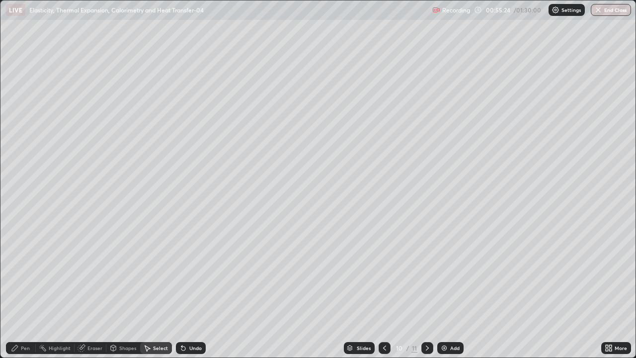
click at [119, 321] on div "Shapes" at bounding box center [127, 348] width 17 height 5
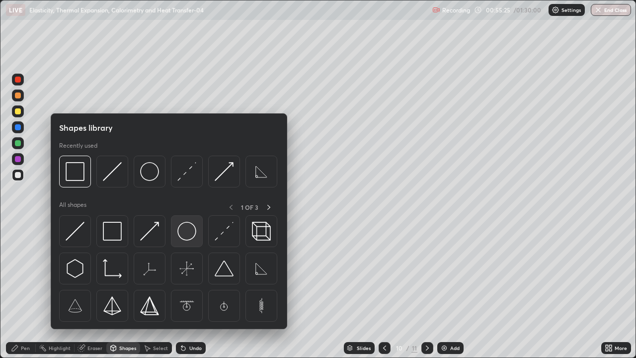
click at [181, 234] on img at bounding box center [186, 231] width 19 height 19
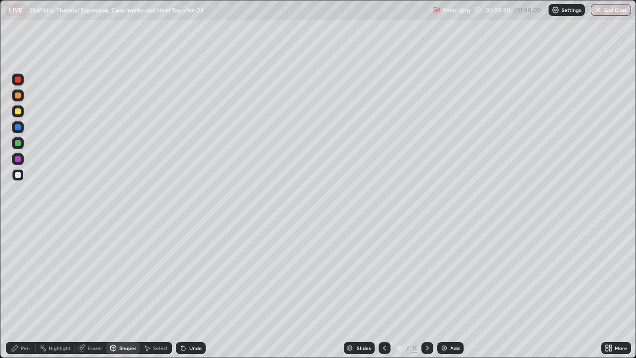
click at [195, 321] on div "Undo" at bounding box center [195, 348] width 12 height 5
click at [159, 321] on div "Select" at bounding box center [160, 348] width 15 height 5
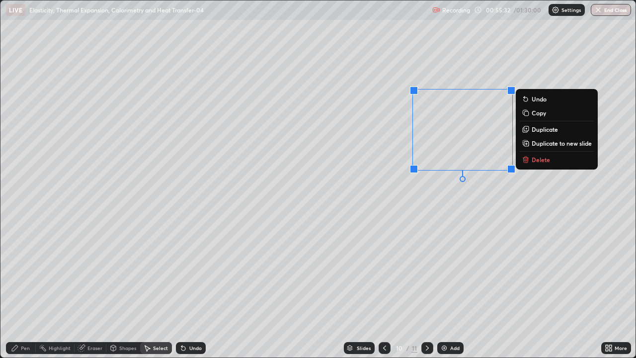
click at [529, 130] on icon at bounding box center [526, 129] width 8 height 8
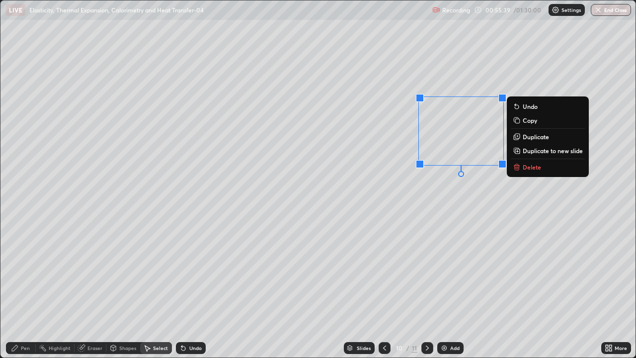
click at [123, 321] on div "Shapes" at bounding box center [127, 348] width 17 height 5
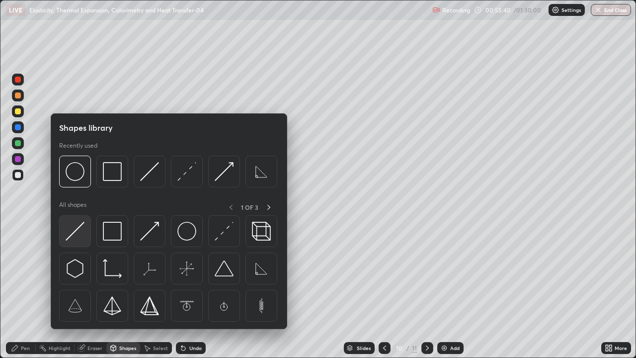
click at [75, 229] on img at bounding box center [75, 231] width 19 height 19
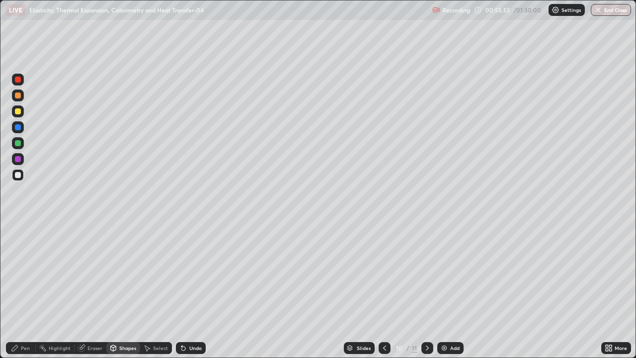
click at [88, 321] on div "Eraser" at bounding box center [95, 348] width 15 height 5
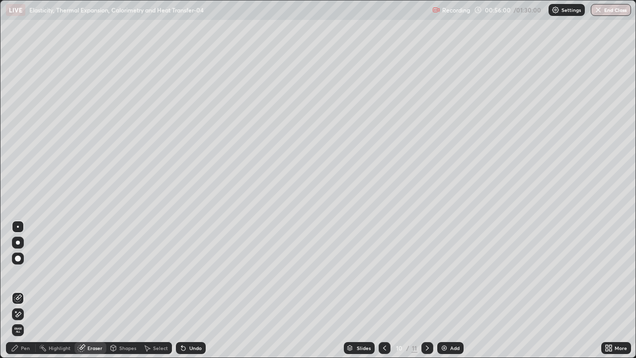
click at [17, 321] on icon at bounding box center [15, 348] width 8 height 8
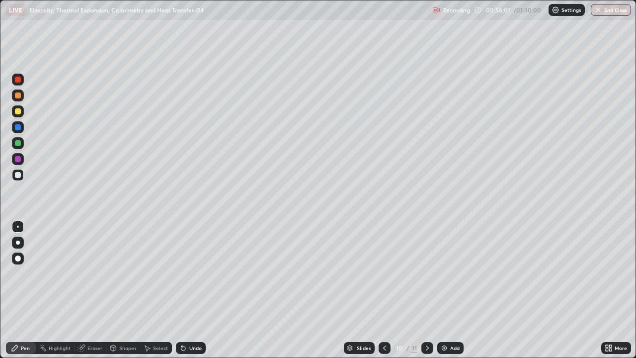
click at [19, 77] on div at bounding box center [18, 80] width 6 height 6
click at [17, 111] on div at bounding box center [18, 111] width 6 height 6
click at [17, 159] on div at bounding box center [18, 159] width 6 height 6
click at [19, 129] on div at bounding box center [18, 127] width 6 height 6
click at [187, 321] on div "Undo" at bounding box center [191, 348] width 30 height 12
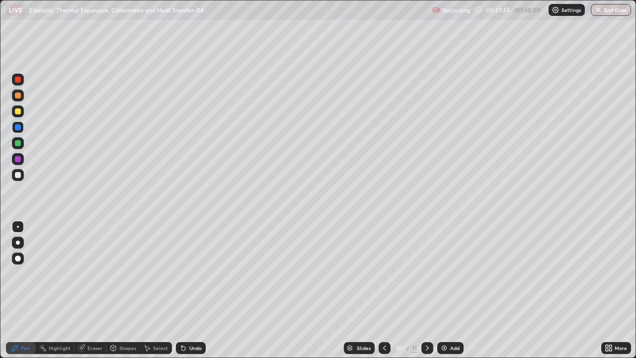
click at [17, 155] on div at bounding box center [18, 159] width 12 height 12
click at [18, 144] on div at bounding box center [18, 143] width 6 height 6
click at [186, 321] on icon at bounding box center [183, 348] width 8 height 8
click at [19, 99] on div at bounding box center [18, 95] width 12 height 12
click at [160, 321] on div "Select" at bounding box center [160, 348] width 15 height 5
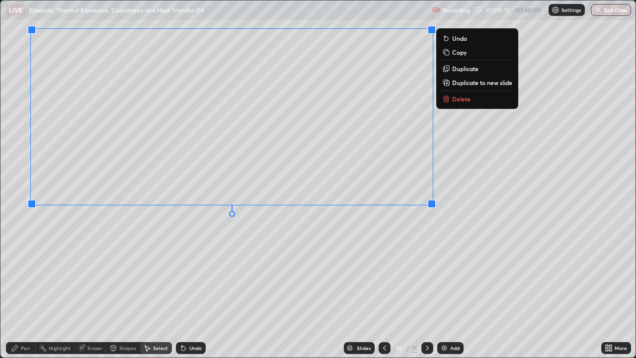
click at [76, 266] on div "0 ° Undo Copy Duplicate Duplicate to new slide Delete" at bounding box center [317, 178] width 635 height 357
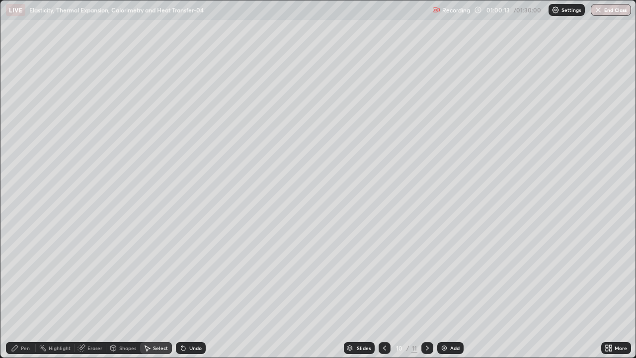
click at [24, 321] on div "Pen" at bounding box center [21, 348] width 30 height 12
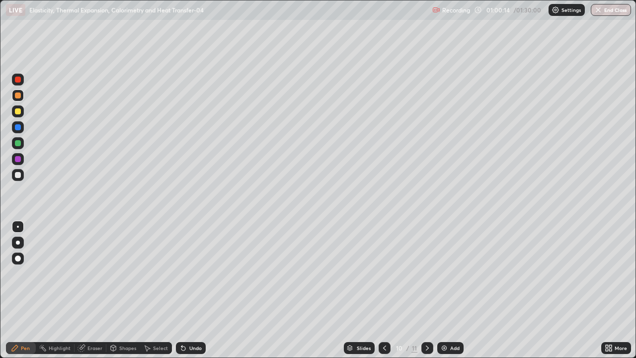
click at [17, 170] on div at bounding box center [18, 175] width 12 height 12
click at [18, 108] on div at bounding box center [18, 111] width 6 height 6
click at [15, 159] on div at bounding box center [18, 159] width 6 height 6
click at [16, 128] on div at bounding box center [18, 127] width 6 height 6
click at [17, 159] on div at bounding box center [18, 159] width 6 height 6
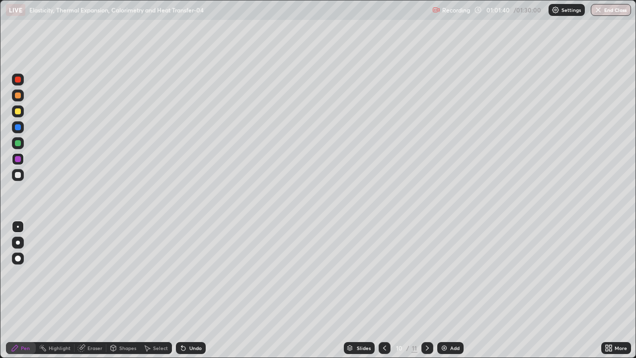
click at [196, 321] on div "Undo" at bounding box center [195, 348] width 12 height 5
click at [18, 82] on div at bounding box center [18, 80] width 6 height 6
click at [193, 321] on div "Undo" at bounding box center [191, 348] width 30 height 12
click at [187, 321] on div "Undo" at bounding box center [191, 348] width 30 height 12
click at [19, 95] on div at bounding box center [18, 95] width 6 height 6
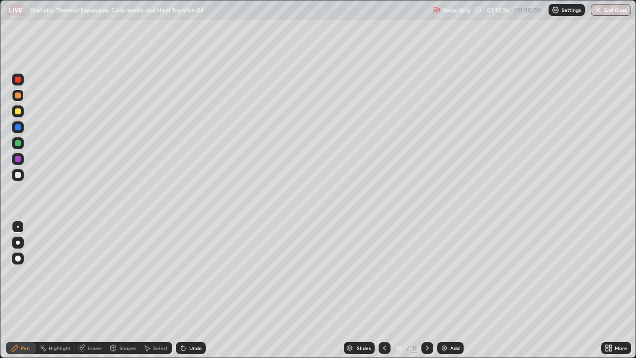
click at [161, 321] on div "Select" at bounding box center [160, 348] width 15 height 5
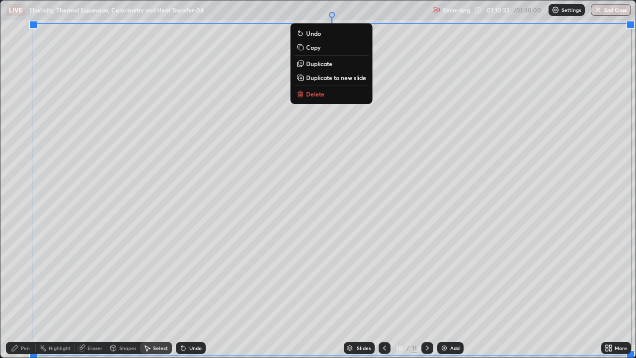
click at [342, 78] on p "Duplicate to new slide" at bounding box center [336, 78] width 60 height 8
click at [318, 94] on p "Delete" at bounding box center [315, 94] width 18 height 8
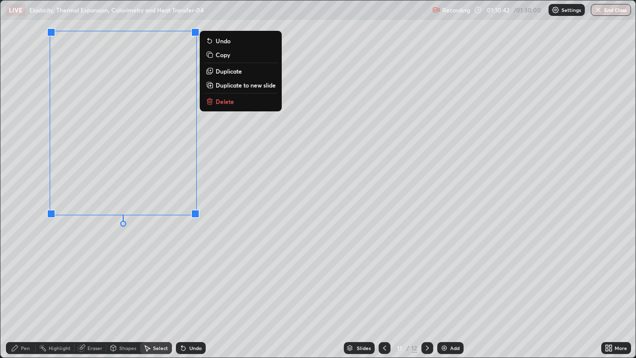
click at [29, 321] on div "Pen" at bounding box center [25, 348] width 9 height 5
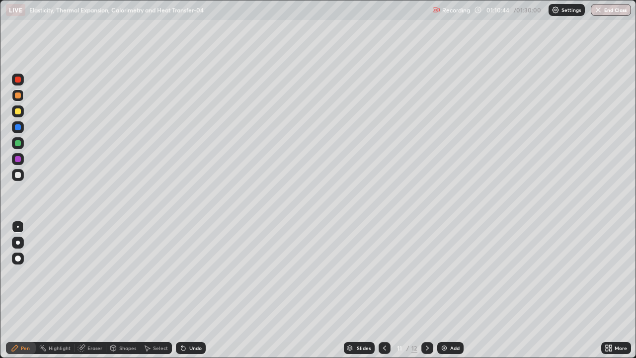
click at [19, 81] on div at bounding box center [18, 80] width 6 height 6
click at [19, 160] on div at bounding box center [18, 159] width 6 height 6
click at [182, 321] on icon at bounding box center [183, 349] width 4 height 4
click at [18, 97] on div at bounding box center [18, 95] width 6 height 6
click at [17, 160] on div at bounding box center [18, 159] width 6 height 6
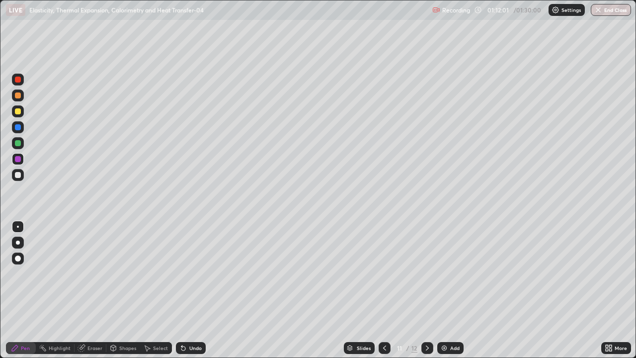
click at [22, 283] on div at bounding box center [18, 278] width 16 height 119
click at [15, 293] on div at bounding box center [18, 278] width 16 height 119
click at [17, 80] on div at bounding box center [18, 80] width 6 height 6
click at [20, 126] on div at bounding box center [18, 127] width 6 height 6
click at [18, 175] on div at bounding box center [18, 175] width 6 height 6
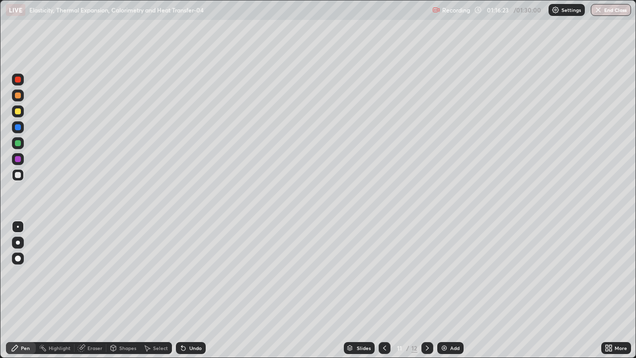
click at [17, 143] on div at bounding box center [18, 143] width 6 height 6
click at [15, 156] on div at bounding box center [18, 159] width 12 height 12
click at [19, 98] on div at bounding box center [18, 95] width 6 height 6
click at [157, 321] on div "Select" at bounding box center [160, 348] width 15 height 5
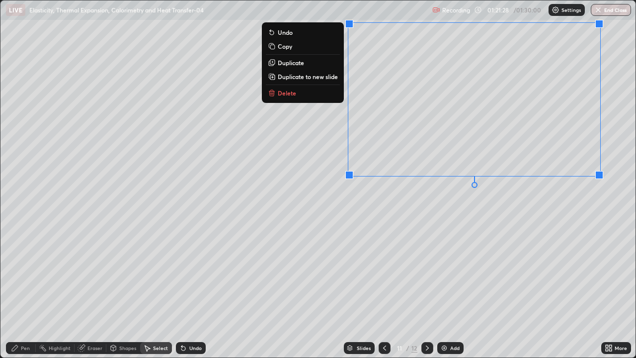
click at [324, 78] on p "Duplicate to new slide" at bounding box center [308, 77] width 60 height 8
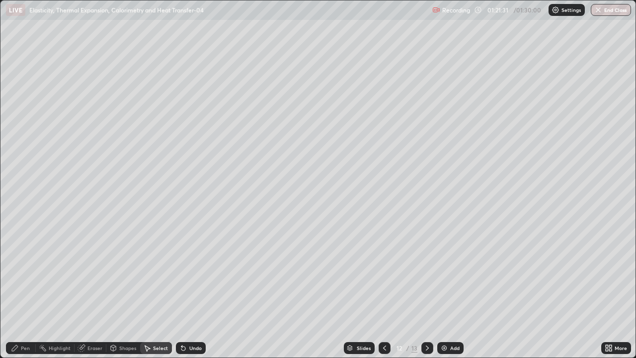
click at [24, 321] on div "Pen" at bounding box center [25, 348] width 9 height 5
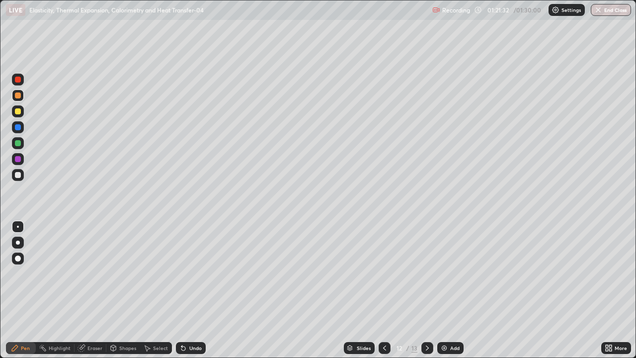
click at [16, 80] on div at bounding box center [18, 80] width 6 height 6
click at [185, 321] on icon at bounding box center [183, 348] width 8 height 8
click at [181, 321] on icon at bounding box center [181, 346] width 1 height 1
click at [18, 175] on div at bounding box center [18, 175] width 6 height 6
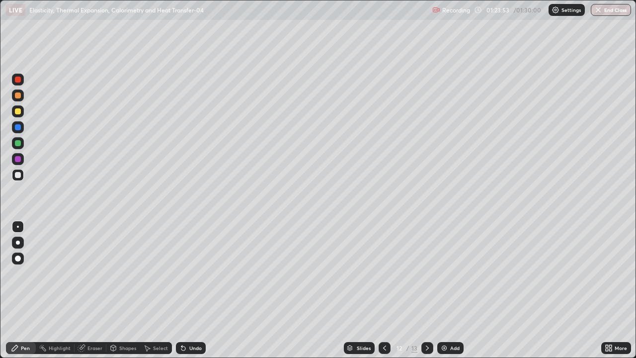
click at [113, 321] on icon at bounding box center [113, 349] width 0 height 3
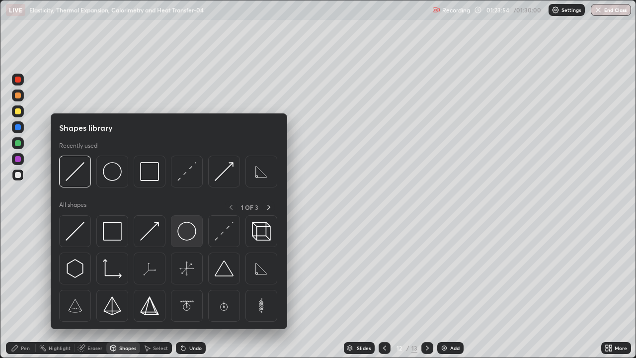
click at [180, 228] on img at bounding box center [186, 231] width 19 height 19
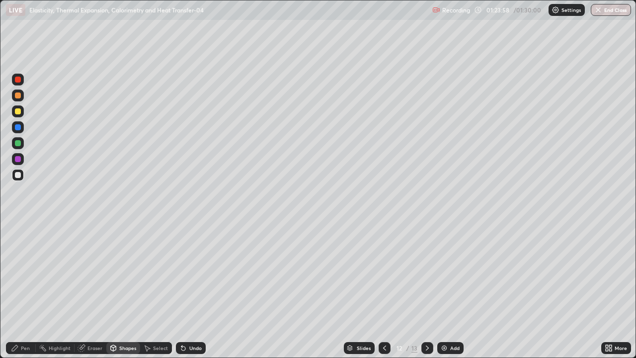
click at [182, 321] on icon at bounding box center [183, 349] width 4 height 4
click at [113, 321] on icon at bounding box center [113, 349] width 0 height 3
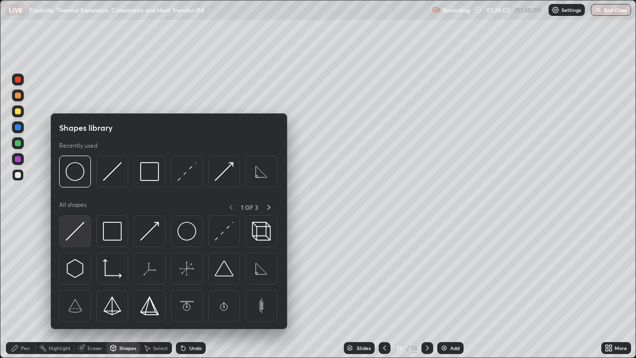
click at [81, 233] on img at bounding box center [75, 231] width 19 height 19
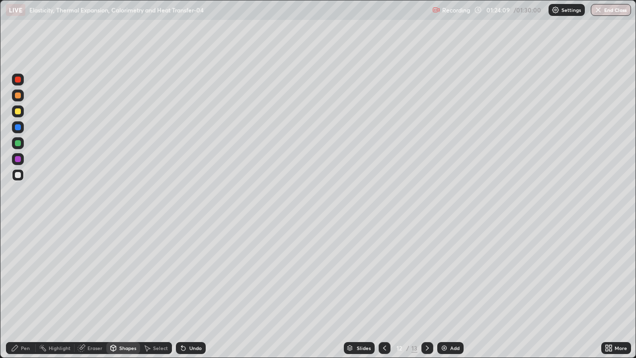
click at [182, 321] on icon at bounding box center [183, 349] width 4 height 4
click at [20, 321] on div "Pen" at bounding box center [21, 348] width 30 height 12
click at [18, 145] on div at bounding box center [18, 143] width 6 height 6
click at [17, 158] on div at bounding box center [18, 159] width 6 height 6
click at [181, 321] on icon at bounding box center [181, 346] width 1 height 1
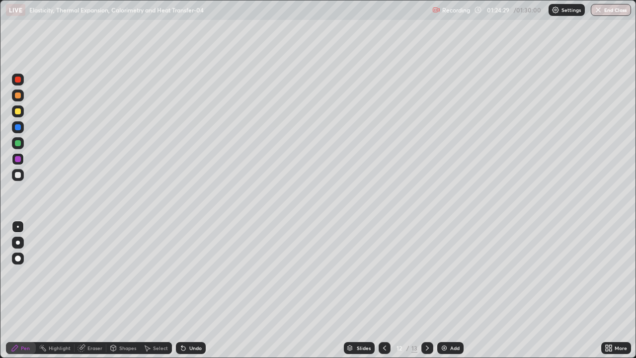
click at [184, 321] on icon at bounding box center [183, 349] width 4 height 4
click at [182, 321] on icon at bounding box center [183, 349] width 4 height 4
click at [16, 79] on div at bounding box center [18, 80] width 6 height 6
click at [13, 172] on div at bounding box center [18, 175] width 12 height 12
click at [17, 127] on div at bounding box center [18, 127] width 6 height 6
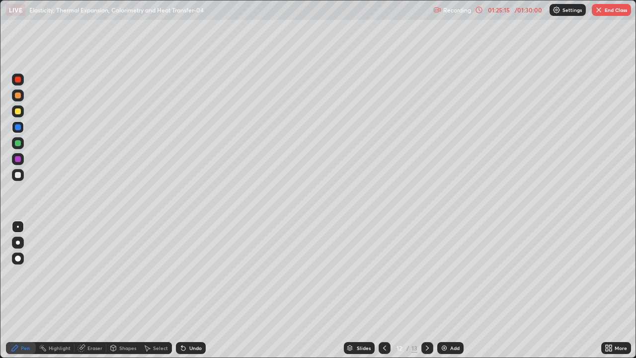
click at [17, 79] on div at bounding box center [18, 80] width 6 height 6
click at [613, 15] on button "End Class" at bounding box center [611, 10] width 39 height 12
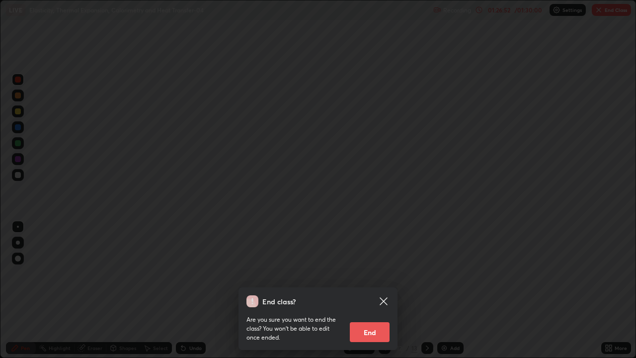
click at [373, 321] on button "End" at bounding box center [370, 332] width 40 height 20
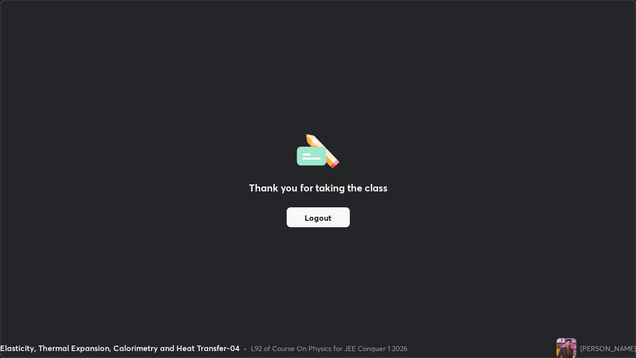
click at [319, 217] on button "Logout" at bounding box center [318, 217] width 63 height 20
click at [318, 217] on button "Logout" at bounding box center [318, 217] width 63 height 20
click at [339, 220] on button "Logout" at bounding box center [318, 217] width 63 height 20
click at [328, 219] on button "Logout" at bounding box center [318, 217] width 63 height 20
click at [325, 214] on button "Logout" at bounding box center [318, 217] width 63 height 20
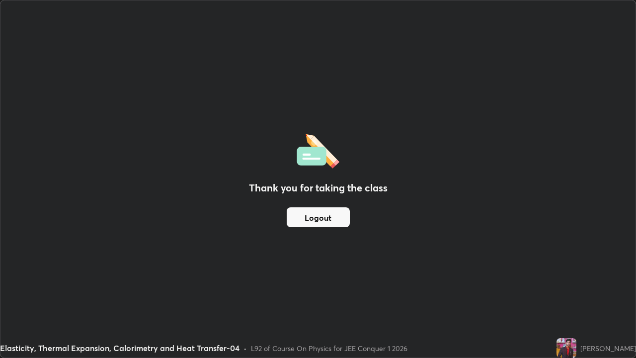
click at [325, 219] on button "Logout" at bounding box center [318, 217] width 63 height 20
click at [576, 321] on img at bounding box center [567, 348] width 20 height 20
click at [334, 220] on button "Logout" at bounding box center [318, 217] width 63 height 20
click at [334, 222] on button "Logout" at bounding box center [318, 217] width 63 height 20
click at [337, 222] on button "Logout" at bounding box center [318, 217] width 63 height 20
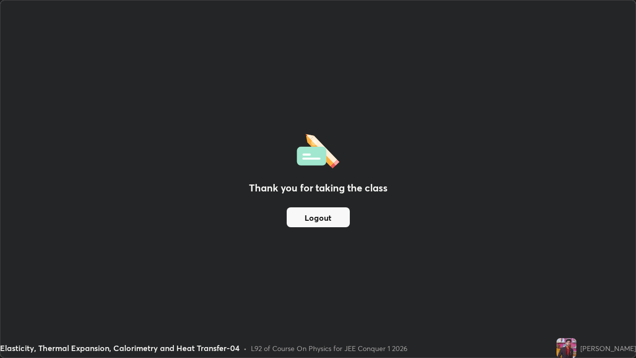
click at [306, 215] on button "Logout" at bounding box center [318, 217] width 63 height 20
click at [304, 222] on button "Logout" at bounding box center [318, 217] width 63 height 20
click at [165, 269] on div "Thank you for taking the class Logout" at bounding box center [317, 178] width 635 height 357
click at [336, 216] on button "Logout" at bounding box center [318, 217] width 63 height 20
click at [337, 217] on button "Logout" at bounding box center [318, 217] width 63 height 20
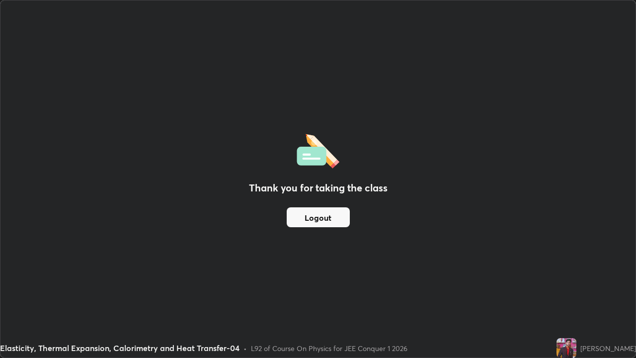
click at [338, 218] on button "Logout" at bounding box center [318, 217] width 63 height 20
click at [338, 219] on button "Logout" at bounding box center [318, 217] width 63 height 20
click at [336, 214] on button "Logout" at bounding box center [318, 217] width 63 height 20
click at [586, 258] on div "Thank you for taking the class Logout" at bounding box center [317, 178] width 635 height 357
click at [604, 321] on div "[PERSON_NAME]" at bounding box center [597, 348] width 80 height 20
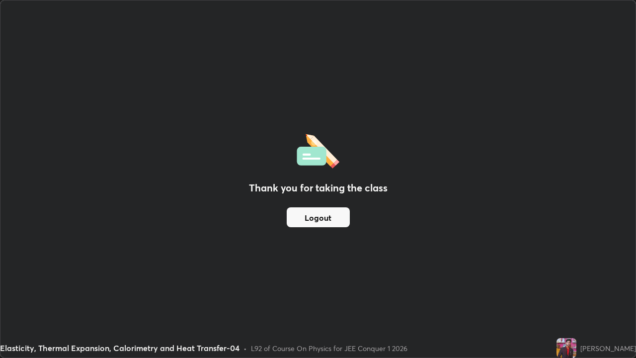
click at [577, 321] on img at bounding box center [567, 348] width 20 height 20
click at [428, 247] on div "Thank you for taking the class Logout" at bounding box center [317, 178] width 635 height 357
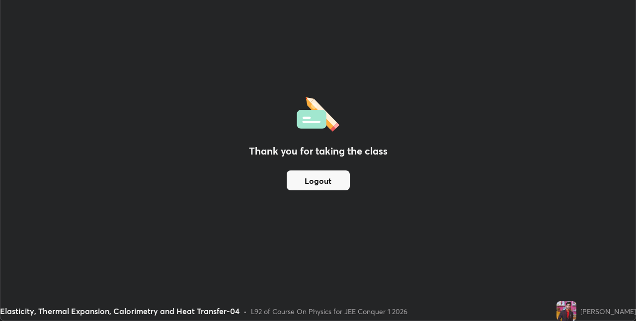
scroll to position [49395, 49080]
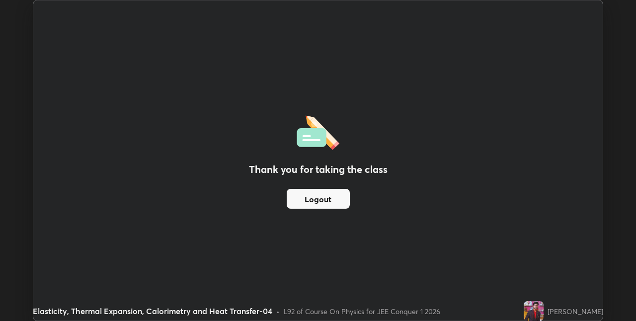
click at [334, 202] on button "Logout" at bounding box center [318, 199] width 63 height 20
